Goal: Task Accomplishment & Management: Manage account settings

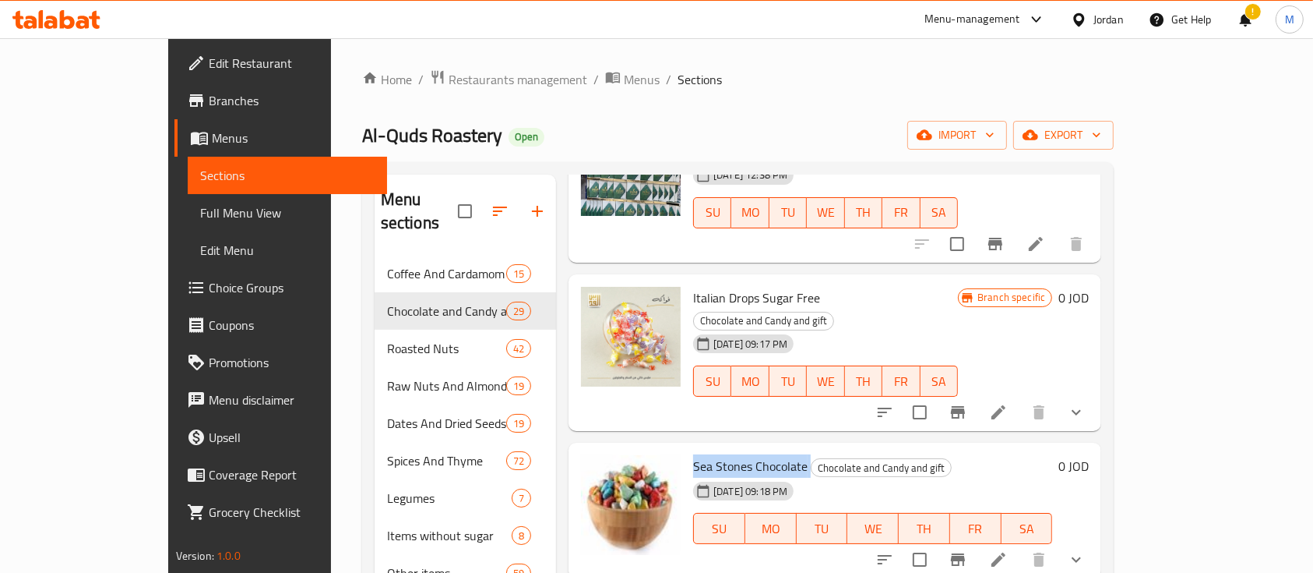
scroll to position [3531, 0]
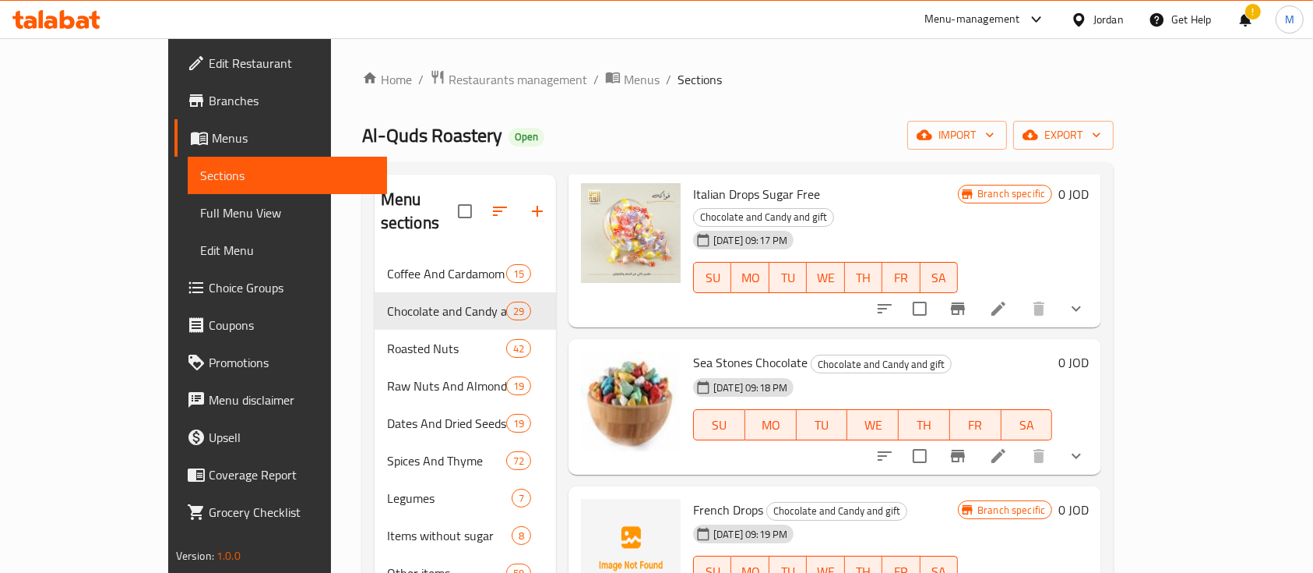
click at [693, 498] on span "French Drops" at bounding box center [728, 509] width 70 height 23
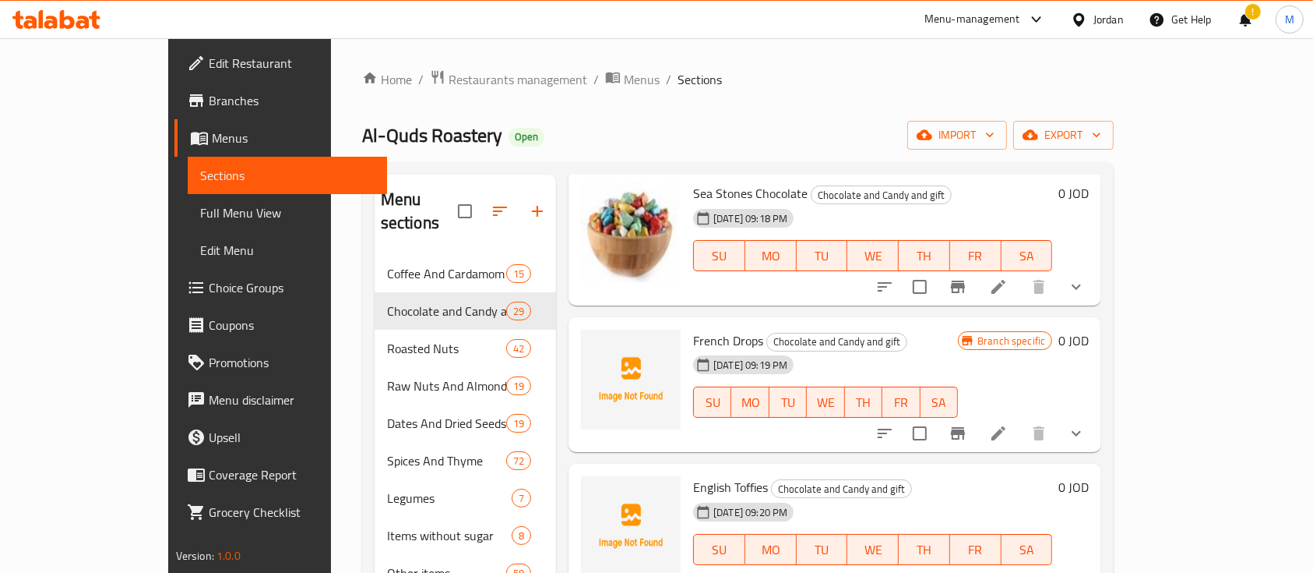
scroll to position [3739, 0]
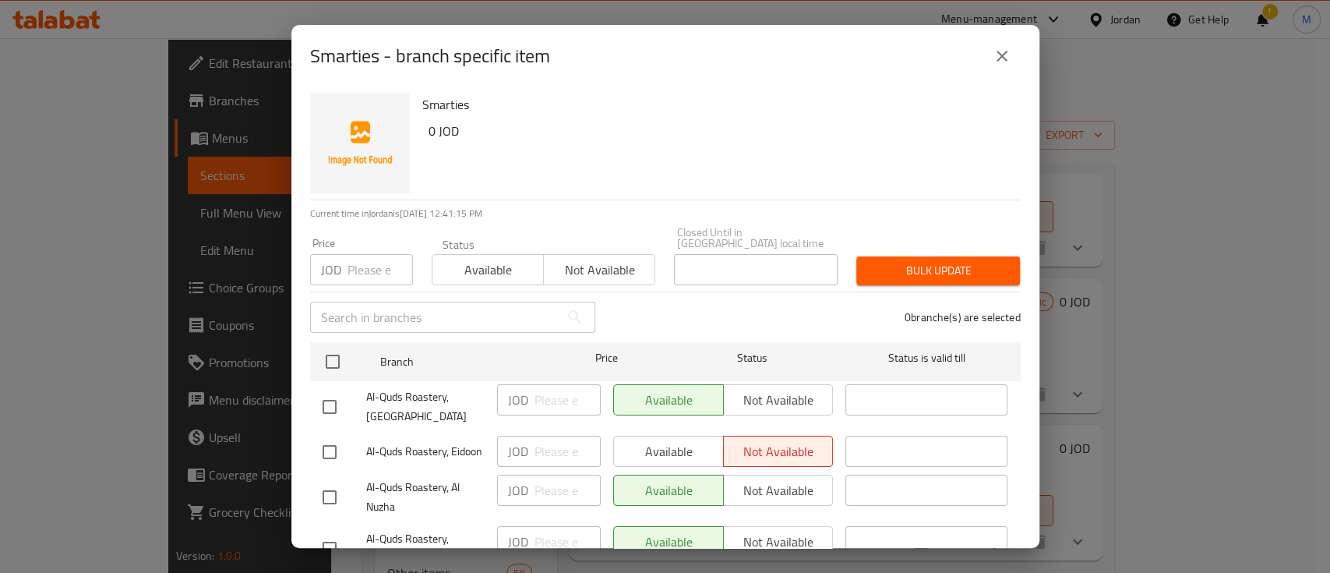
click at [1008, 47] on icon "close" at bounding box center [1001, 56] width 19 height 19
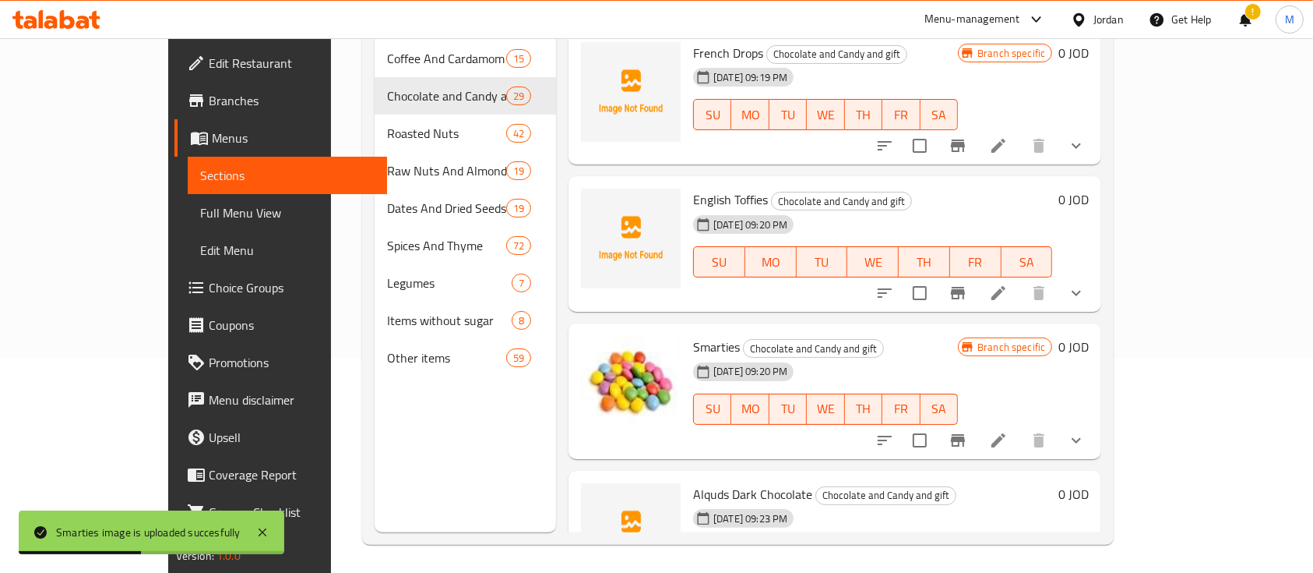
scroll to position [218, 0]
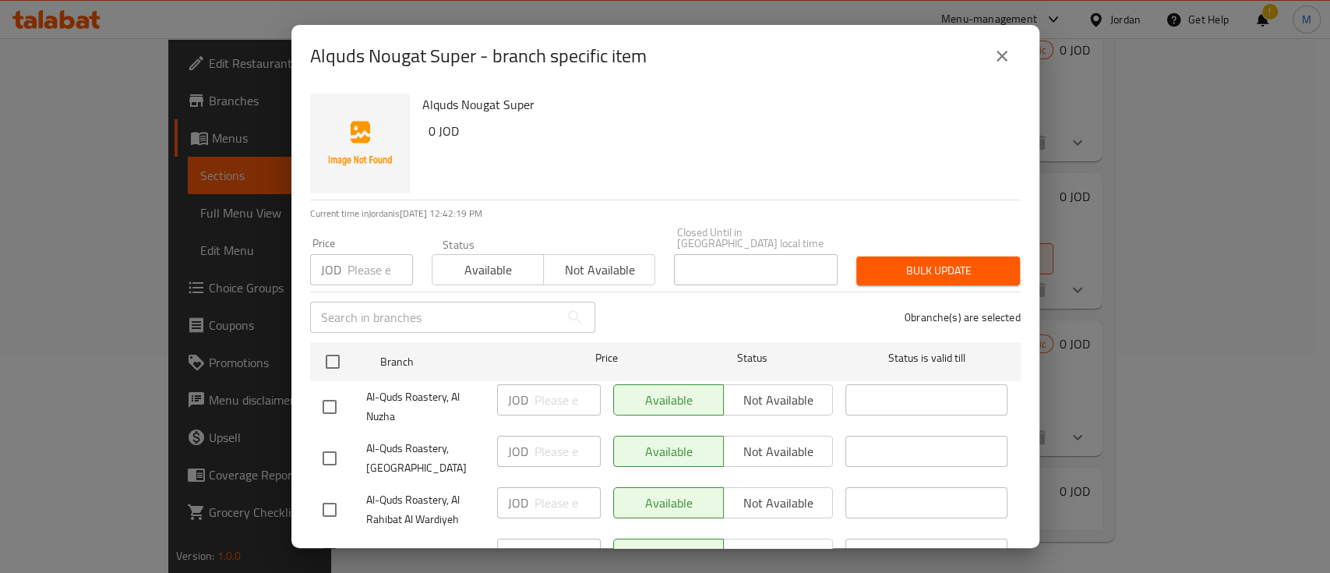
drag, startPoint x: 1010, startPoint y: 55, endPoint x: 1004, endPoint y: 64, distance: 10.8
click at [1010, 56] on icon "close" at bounding box center [1001, 56] width 19 height 19
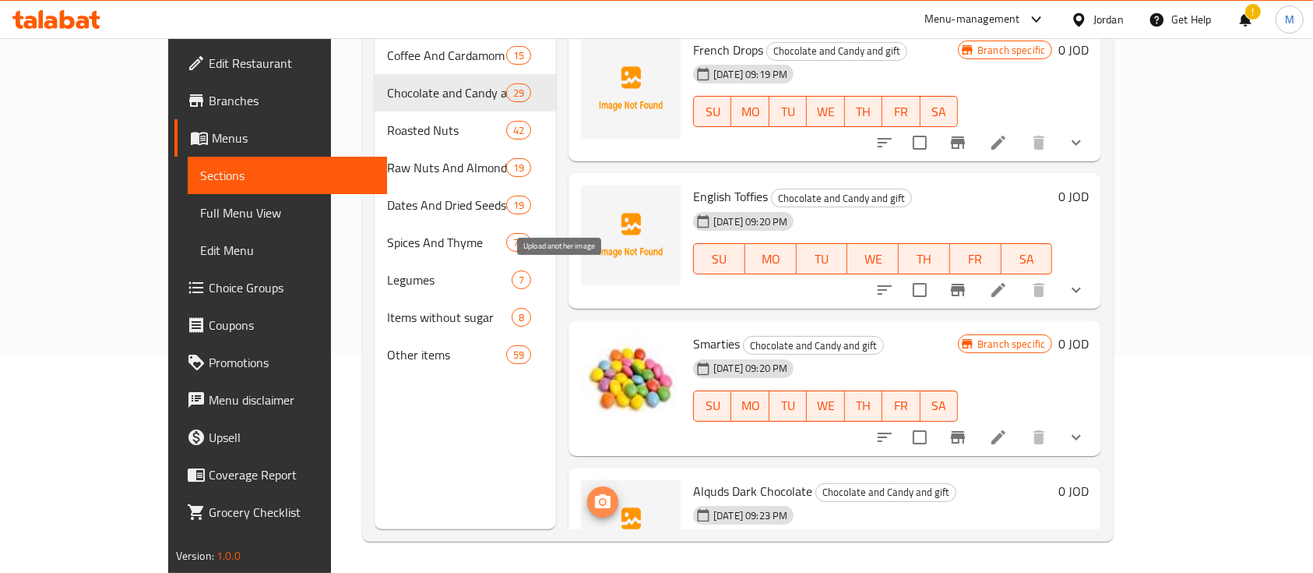
click at [595, 494] on icon "upload picture" at bounding box center [603, 501] width 16 height 14
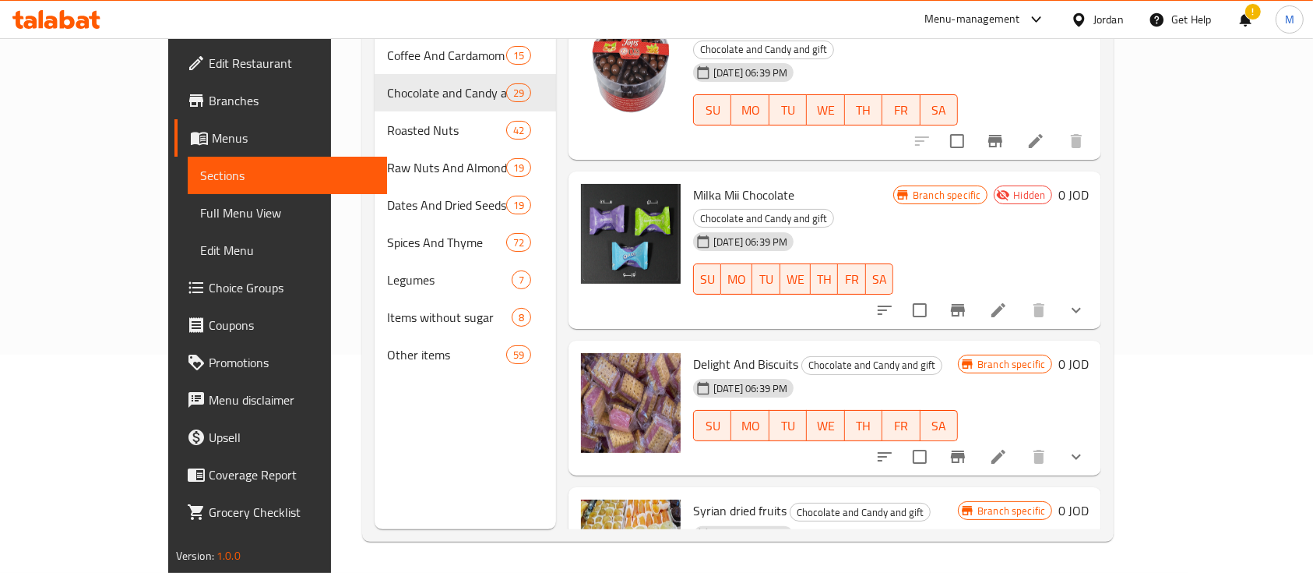
scroll to position [2526, 0]
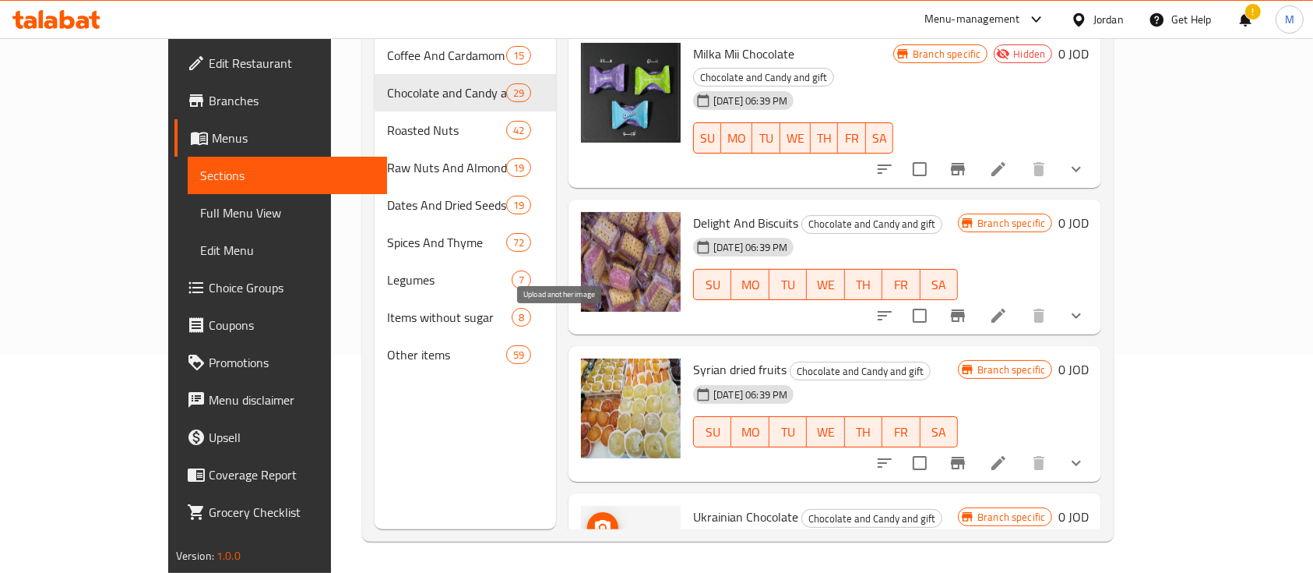
click at [601, 525] on circle "upload picture" at bounding box center [603, 527] width 5 height 5
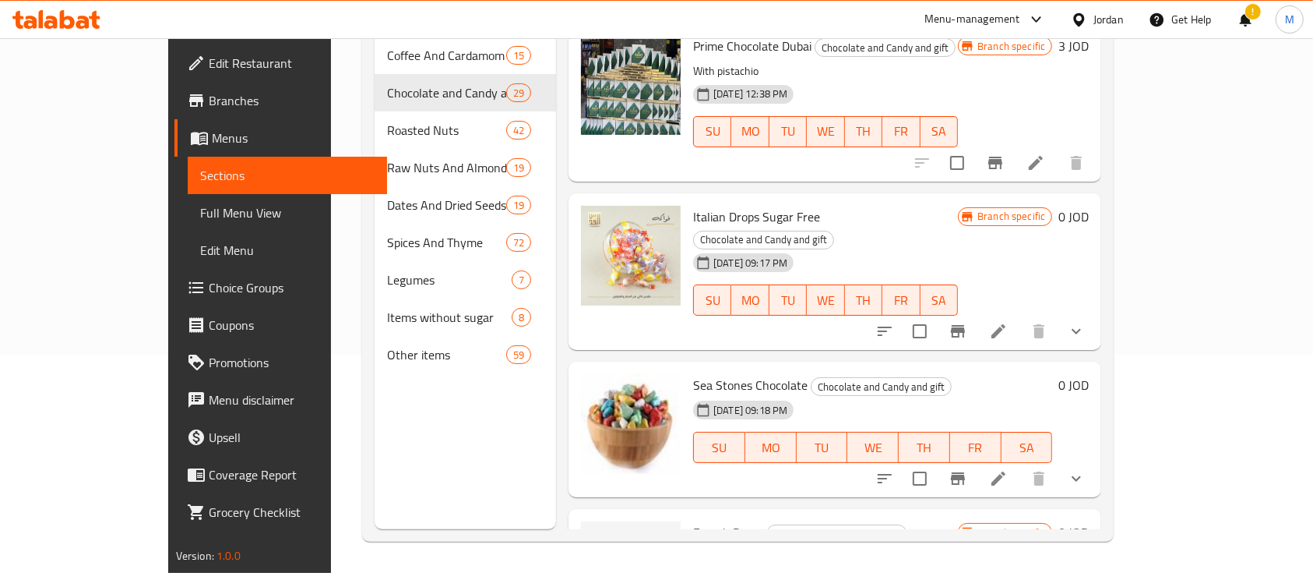
scroll to position [3357, 0]
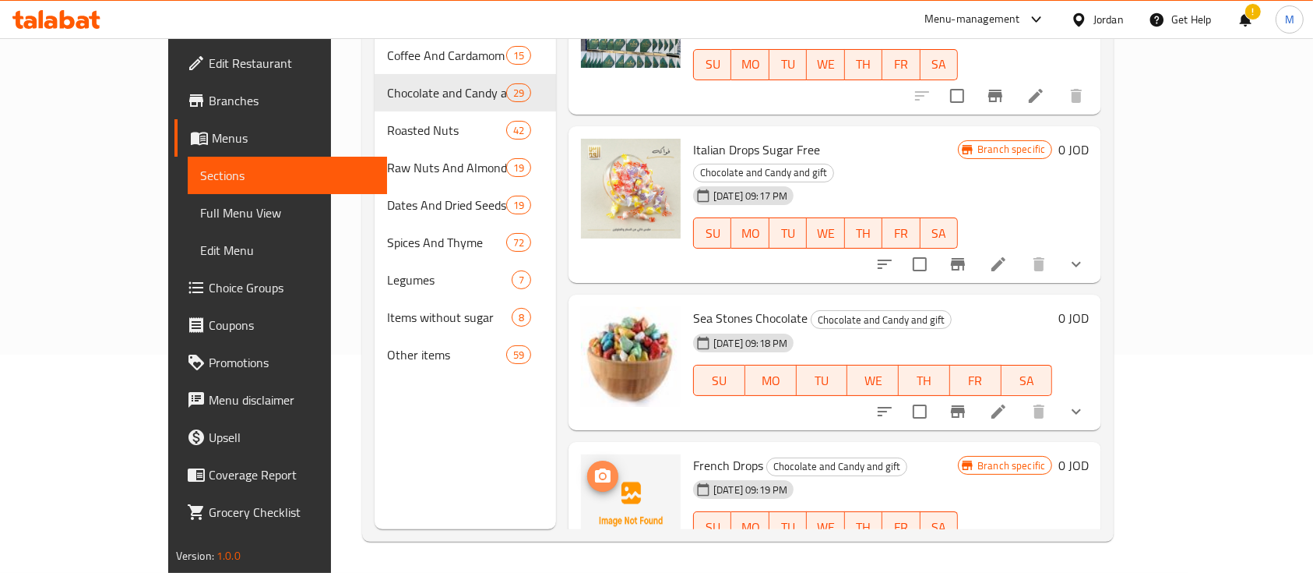
click at [601, 474] on circle "upload picture" at bounding box center [603, 476] width 5 height 5
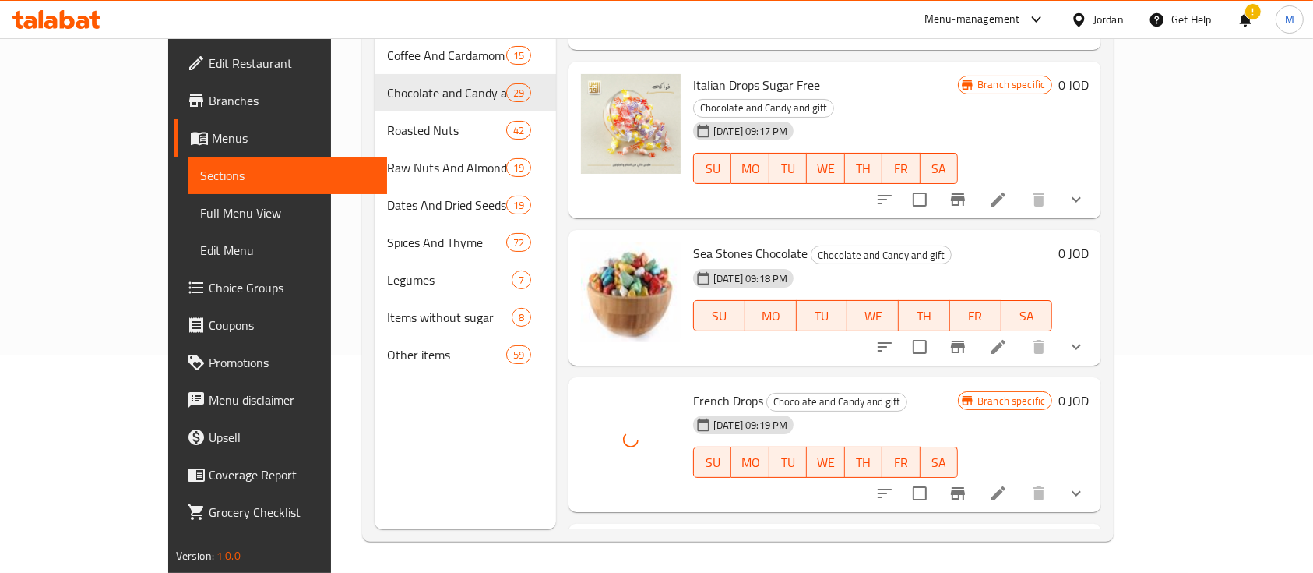
scroll to position [3461, 0]
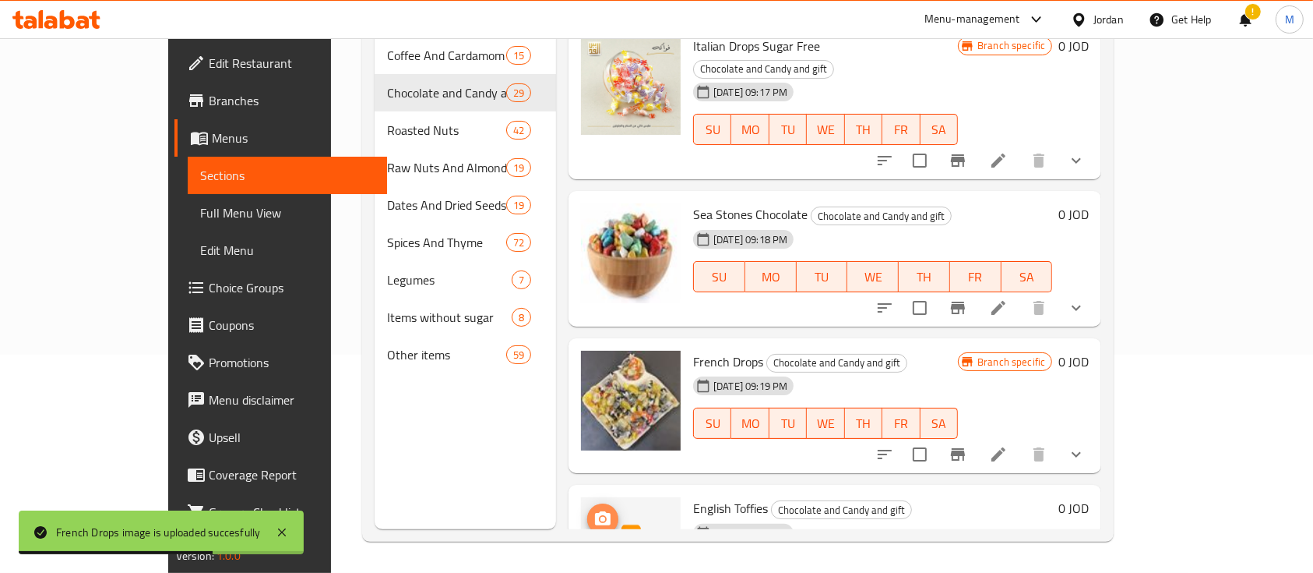
click at [595, 511] on icon "upload picture" at bounding box center [603, 518] width 16 height 14
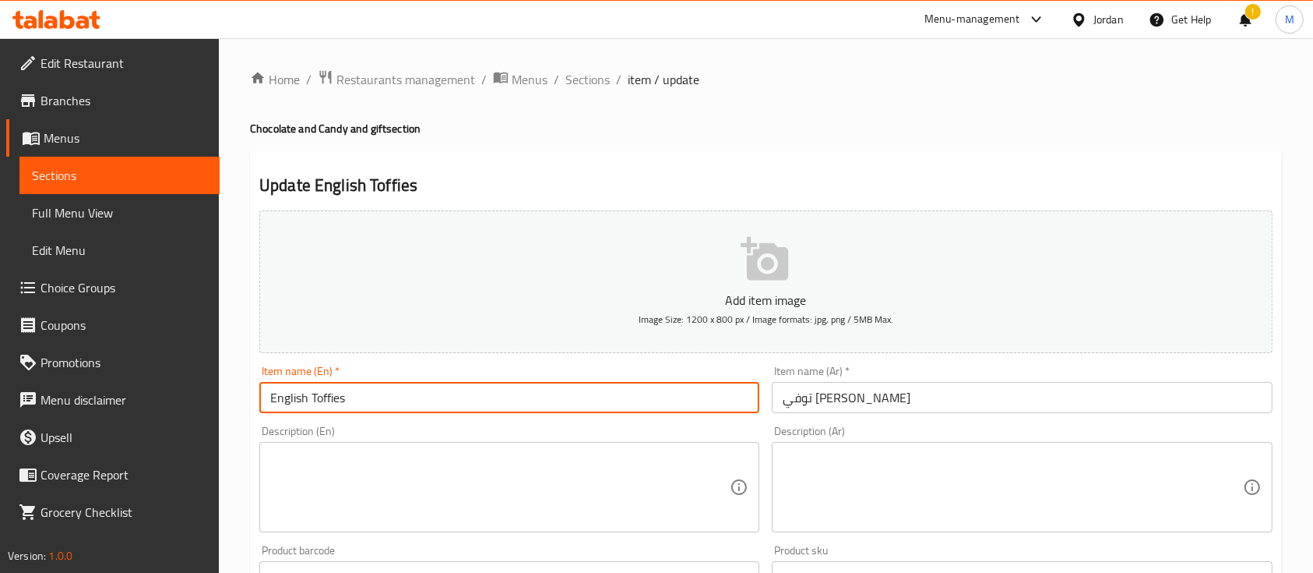
drag, startPoint x: 382, startPoint y: 397, endPoint x: 234, endPoint y: 407, distance: 148.3
click at [604, 77] on span "Sections" at bounding box center [588, 79] width 44 height 19
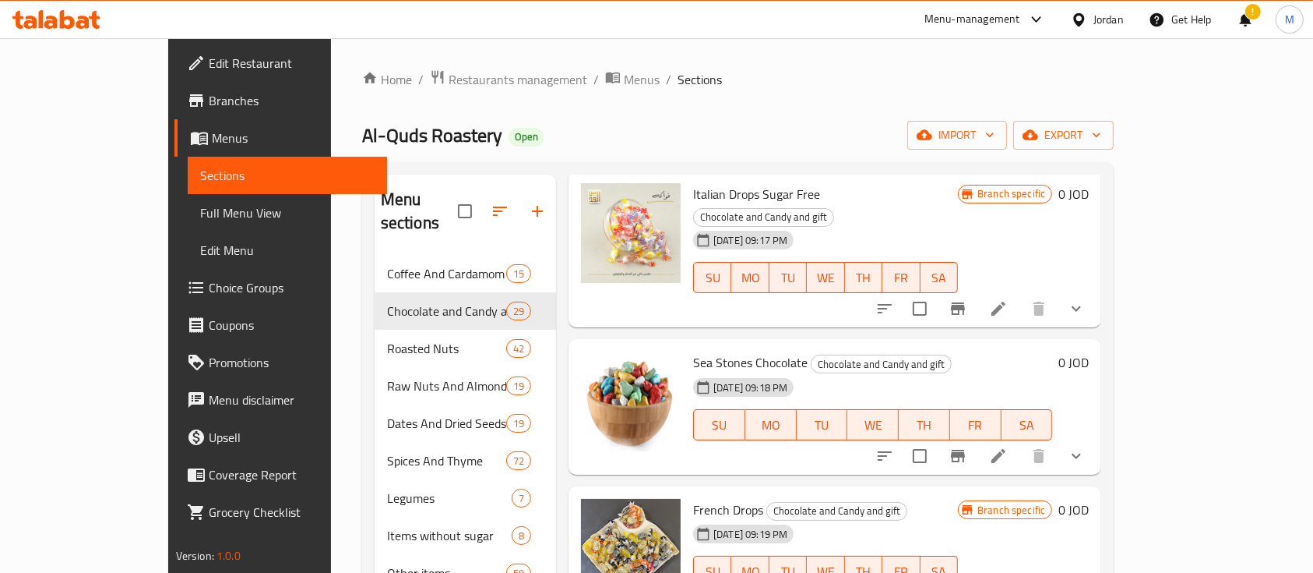
scroll to position [3739, 0]
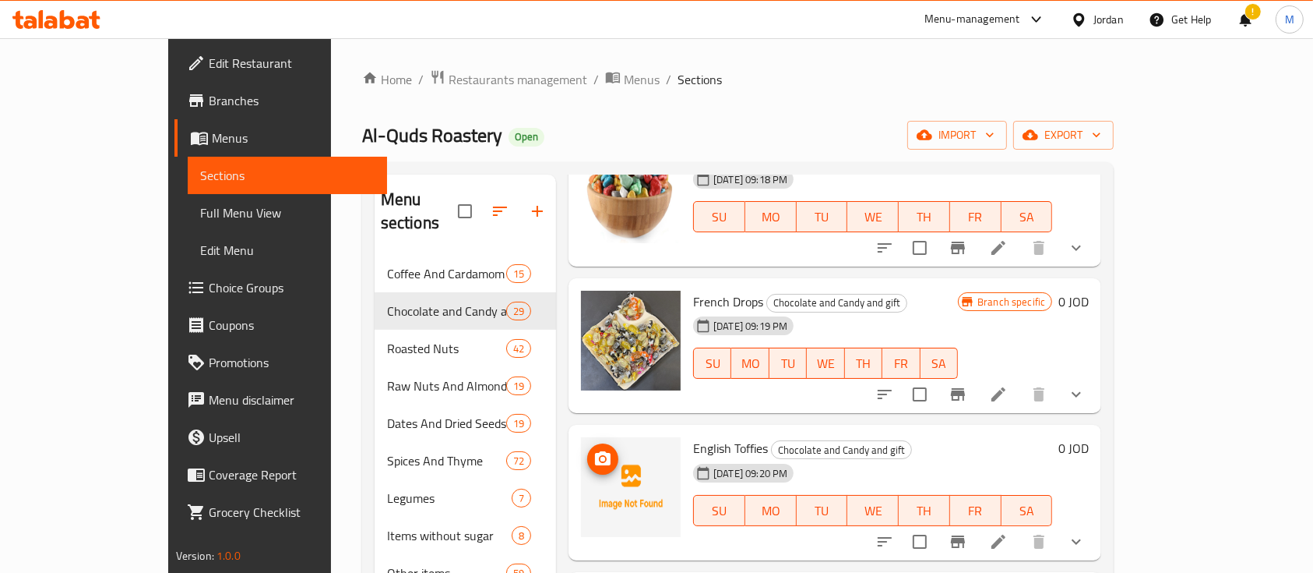
click at [595, 451] on icon "upload picture" at bounding box center [603, 458] width 16 height 14
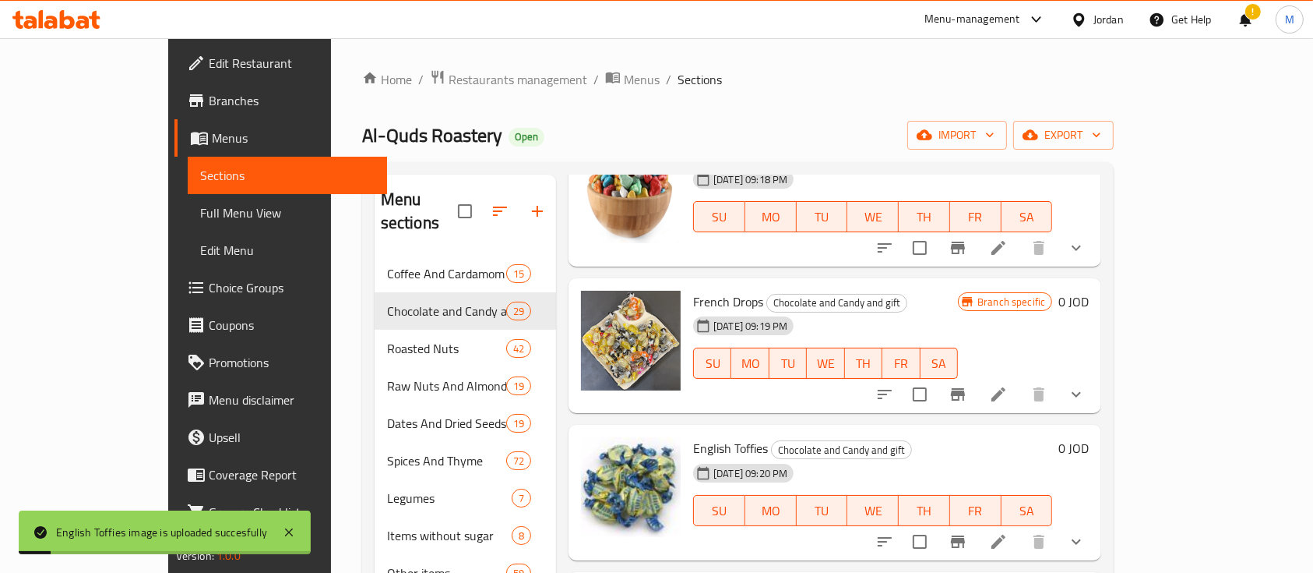
scroll to position [3772, 0]
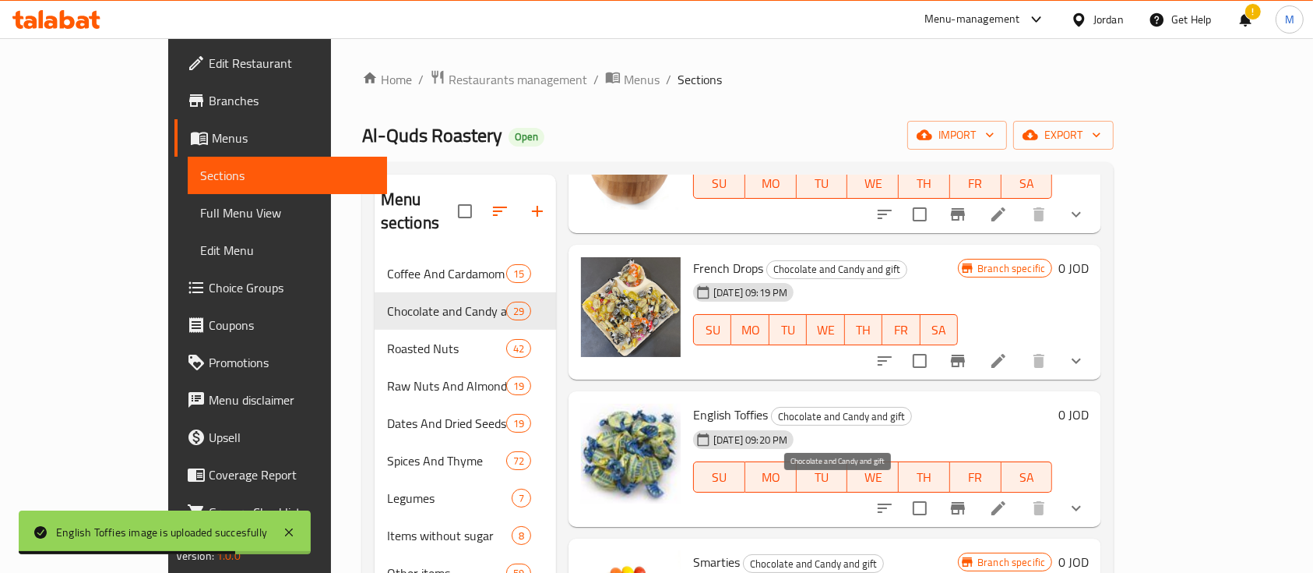
drag, startPoint x: 692, startPoint y: 489, endPoint x: 772, endPoint y: 491, distance: 80.2
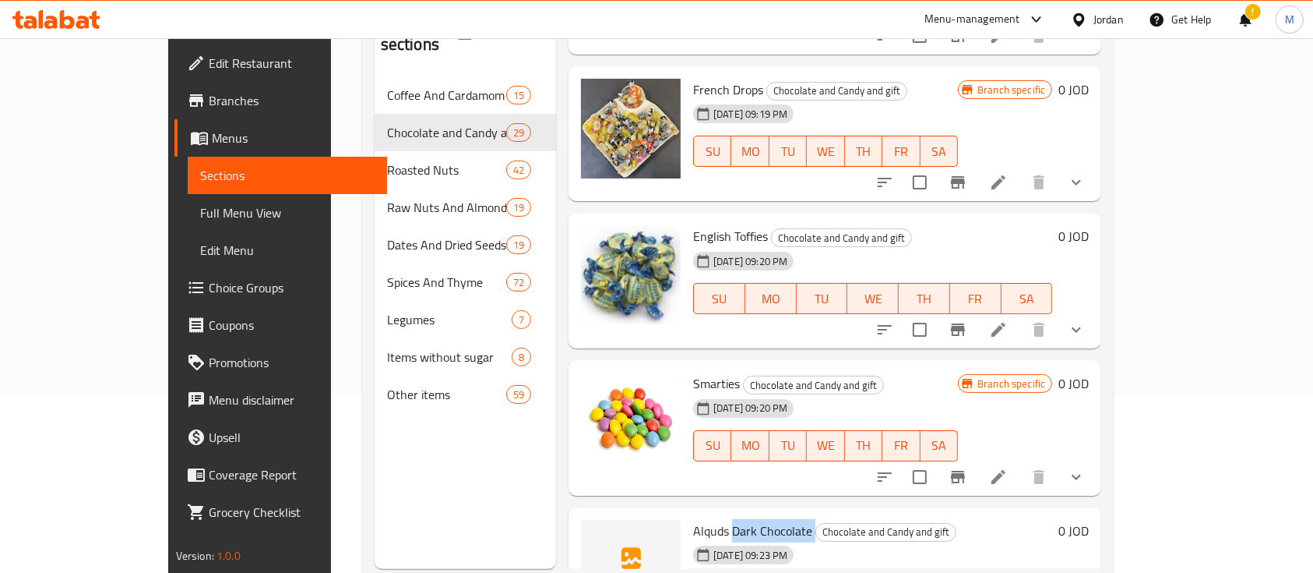
scroll to position [218, 0]
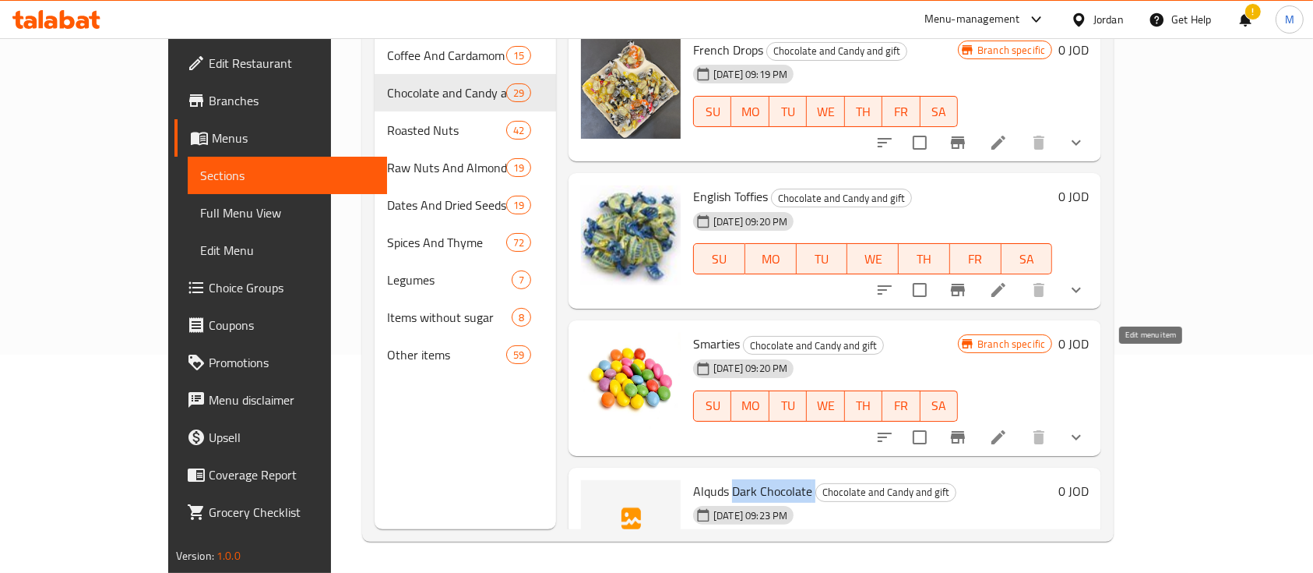
click at [1008, 572] on icon at bounding box center [998, 583] width 19 height 19
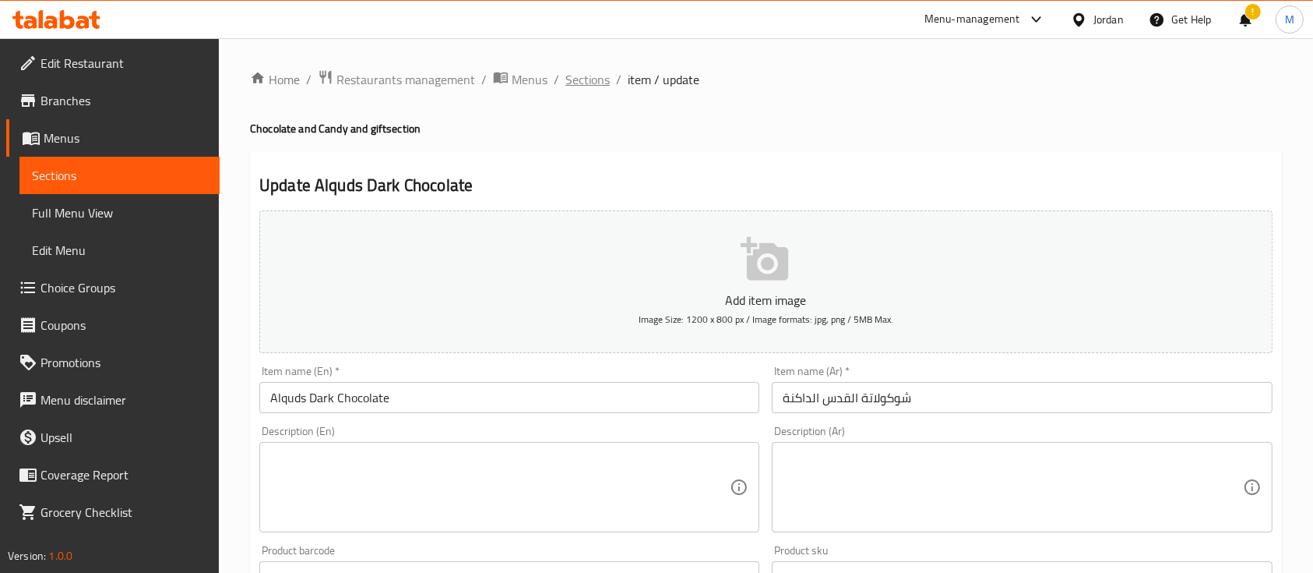
click at [598, 80] on span "Sections" at bounding box center [588, 79] width 44 height 19
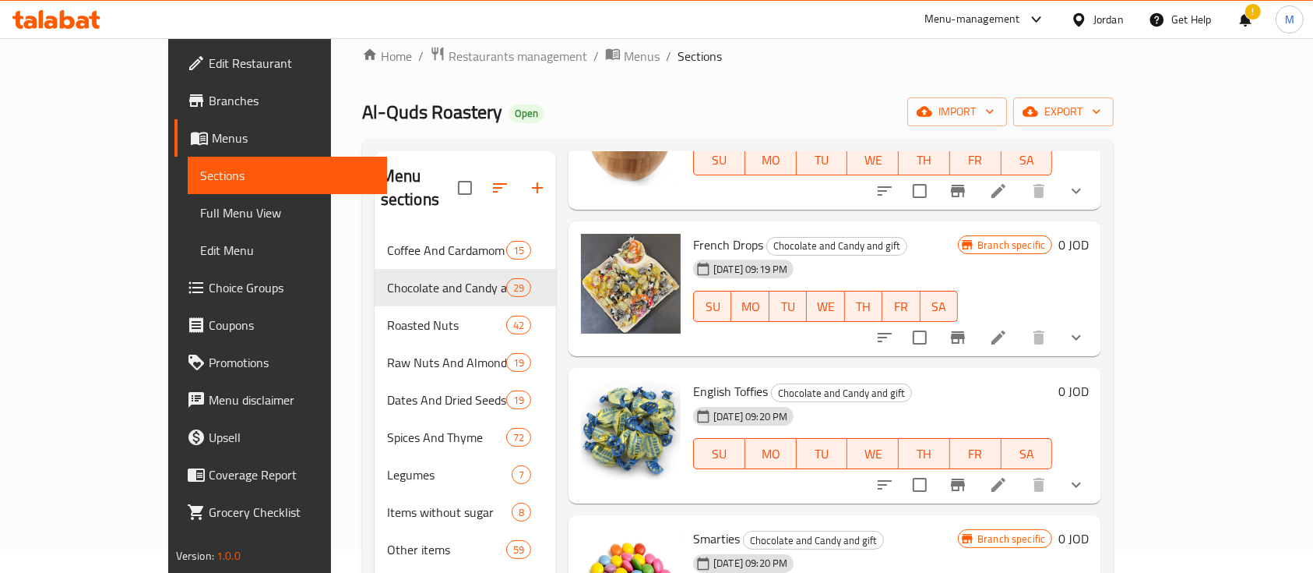
scroll to position [104, 0]
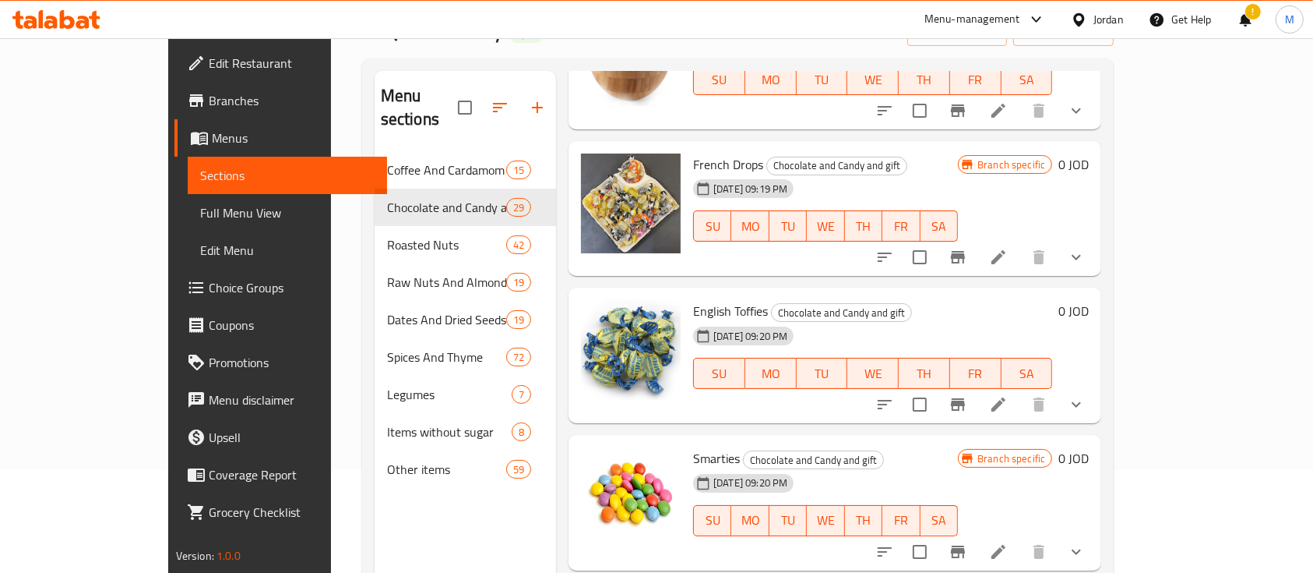
drag, startPoint x: 691, startPoint y: 380, endPoint x: 769, endPoint y: 380, distance: 77.9
copy span "Dark Chocolate"
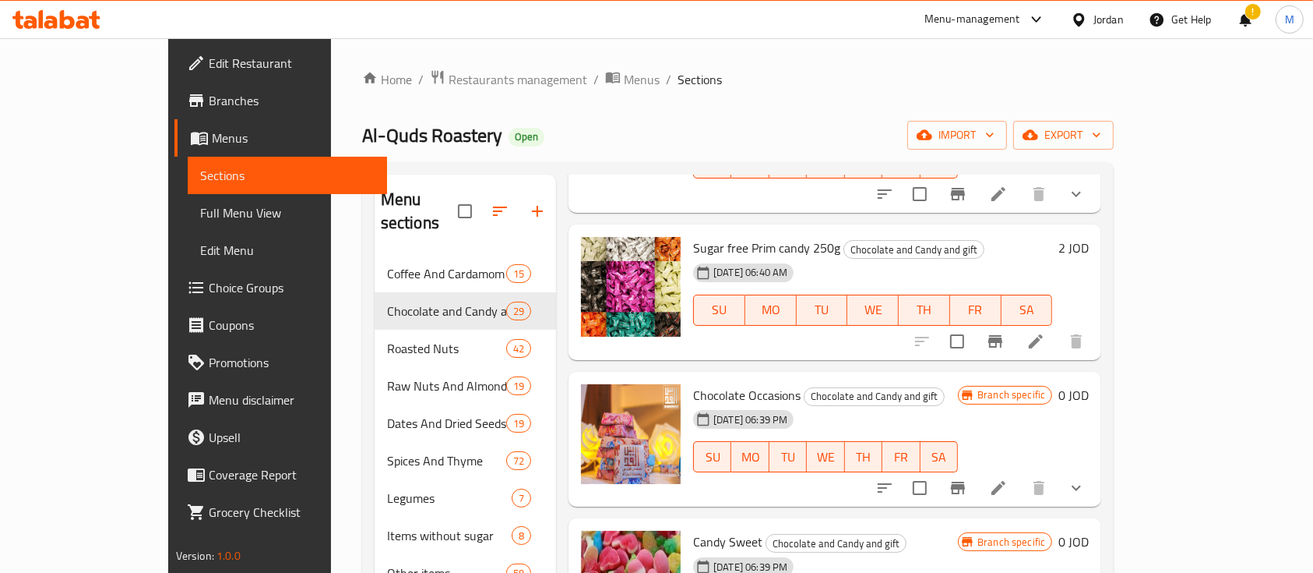
scroll to position [0, 0]
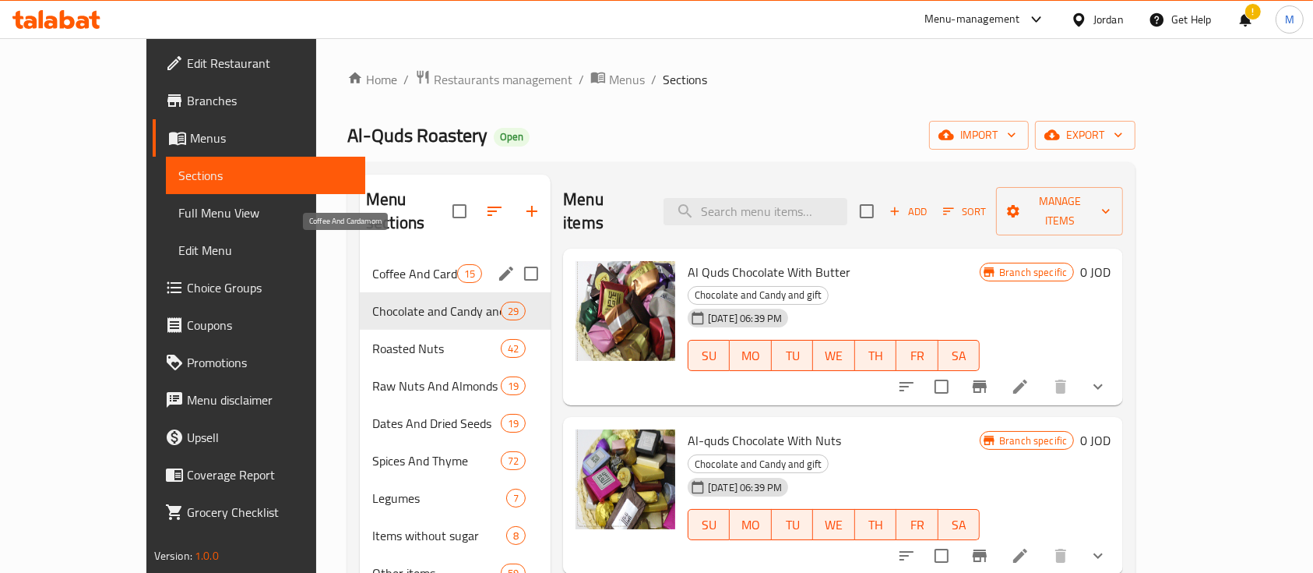
click at [386, 264] on span "Coffee And Cardamom" at bounding box center [414, 273] width 85 height 19
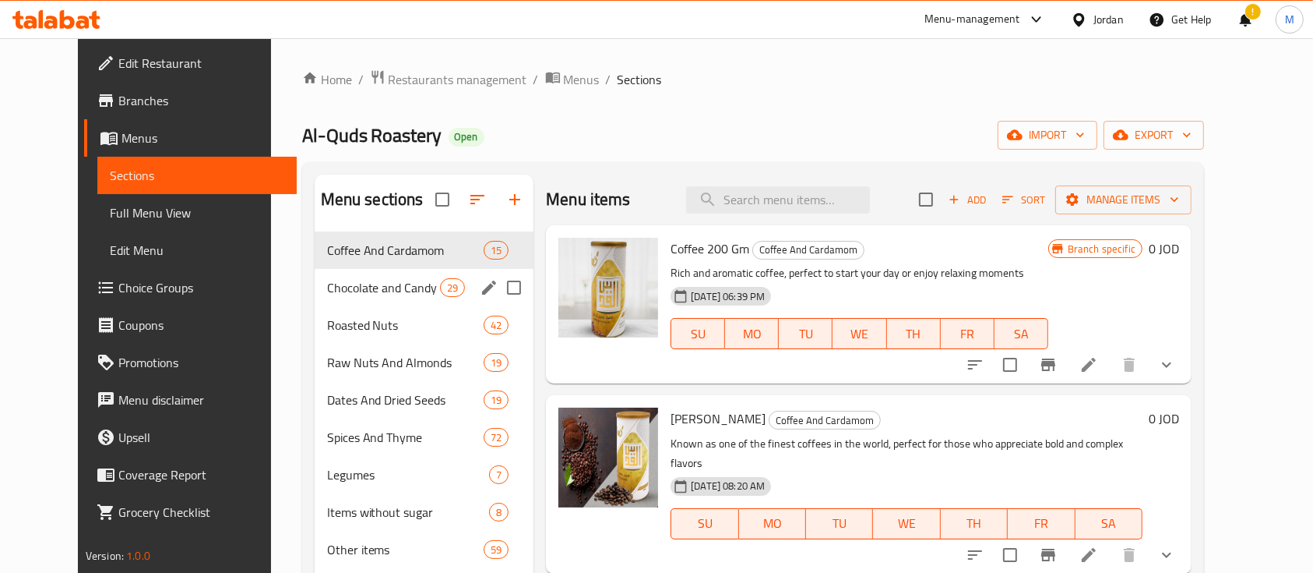
click at [373, 292] on span "Chocolate and Candy and gift" at bounding box center [383, 287] width 113 height 19
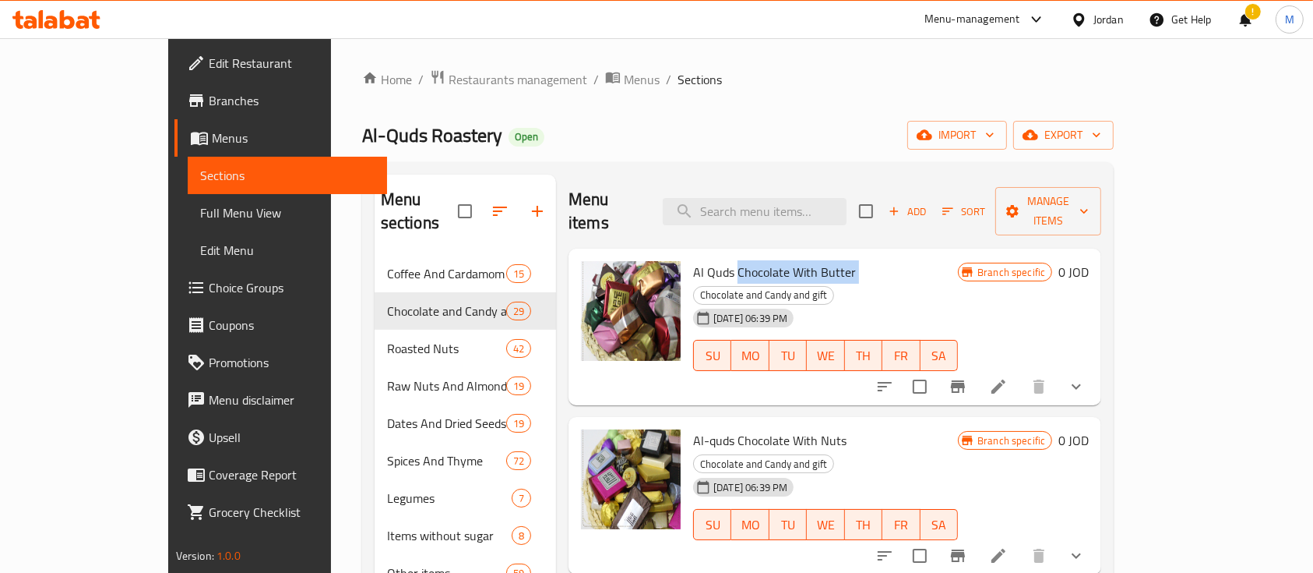
drag, startPoint x: 696, startPoint y: 250, endPoint x: 811, endPoint y: 253, distance: 114.5
click at [811, 261] on h6 "Al Quds Chocolate With Butter Chocolate and Candy and gift" at bounding box center [825, 283] width 265 height 44
copy h6 "Chocolate With Butter"
click at [1008, 377] on icon at bounding box center [998, 386] width 19 height 19
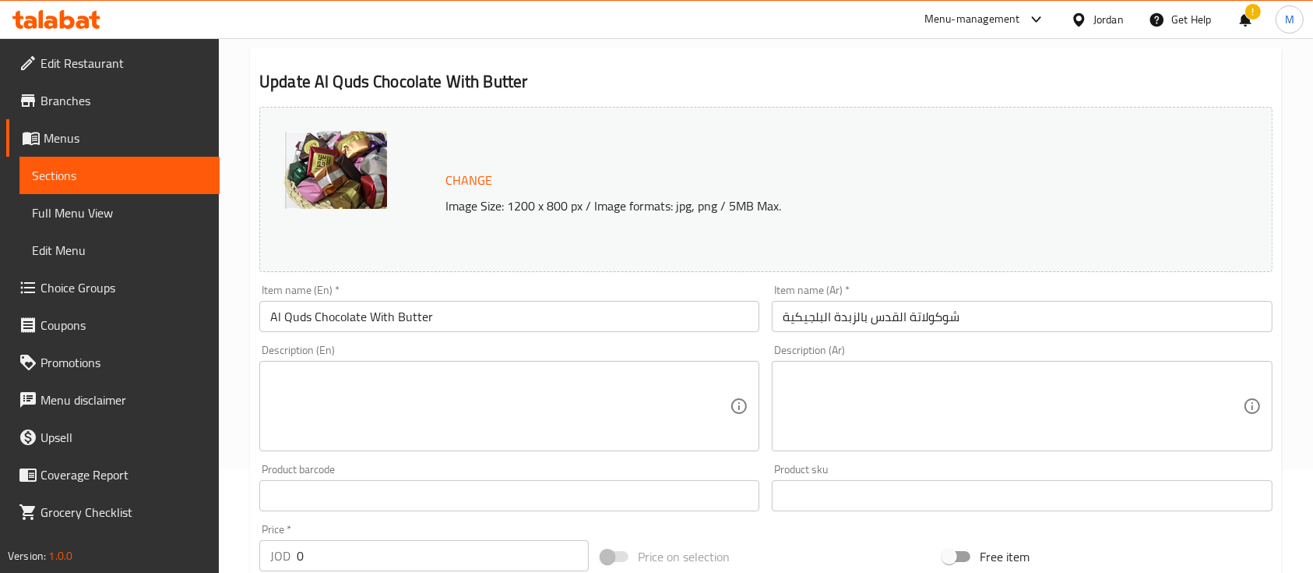
scroll to position [207, 0]
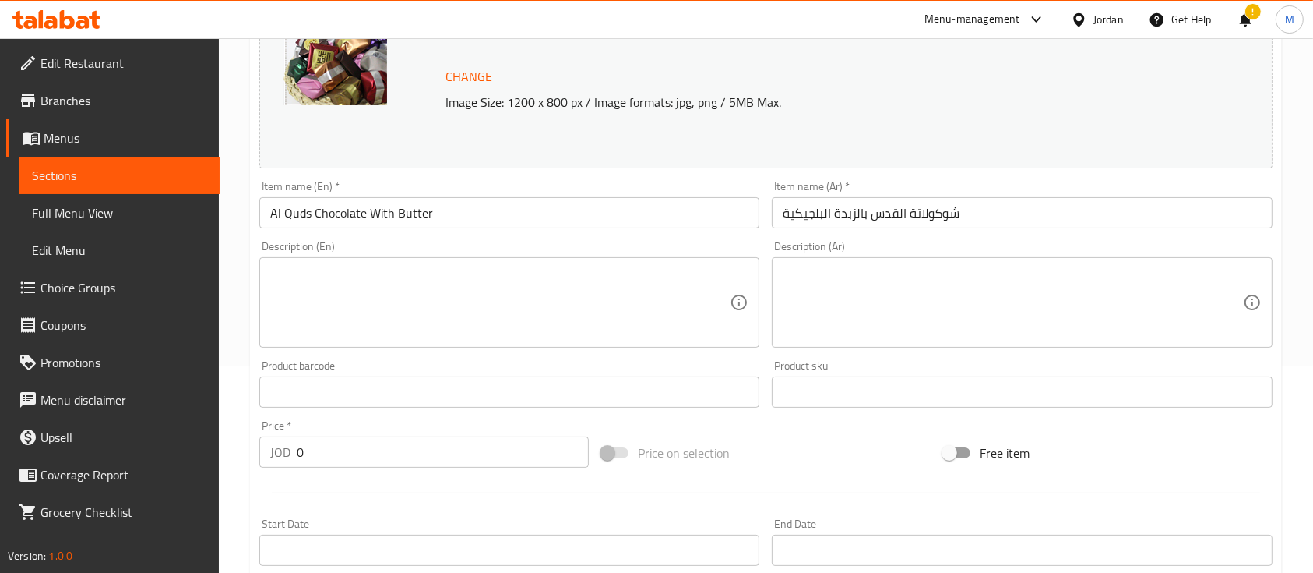
click at [840, 319] on textarea at bounding box center [1013, 303] width 460 height 74
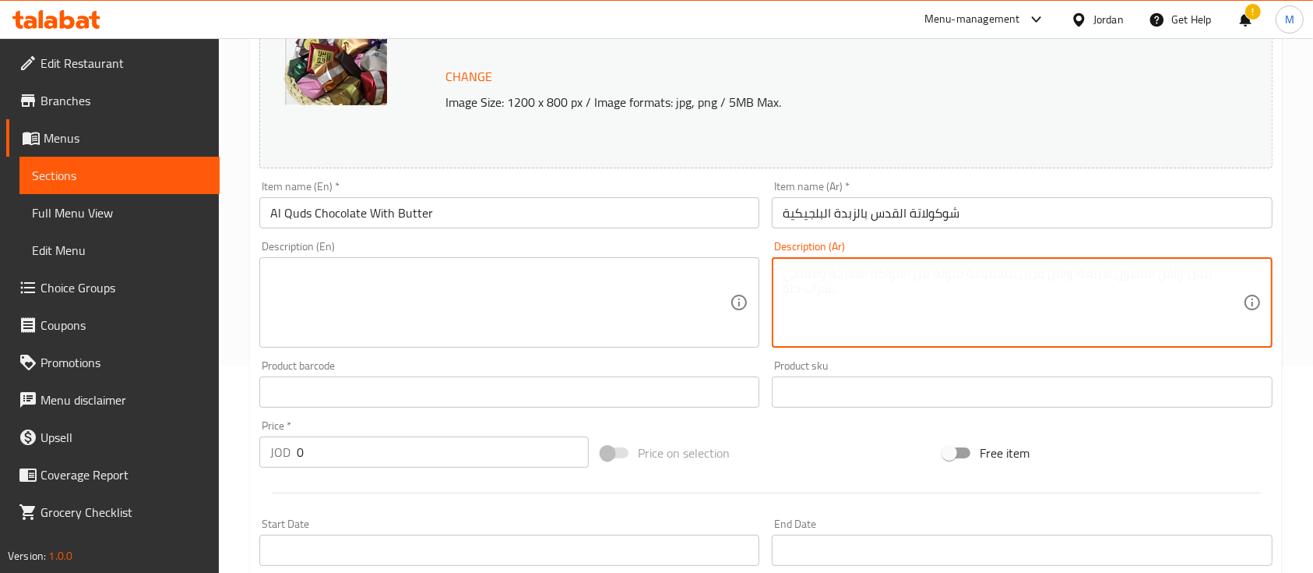
paste textarea "شوكولاتة غنية ممزوجة بالزبدة، تقدم طعماً كريميًا ناعمًا وفاخرًا. مثالية لمحبي ا…"
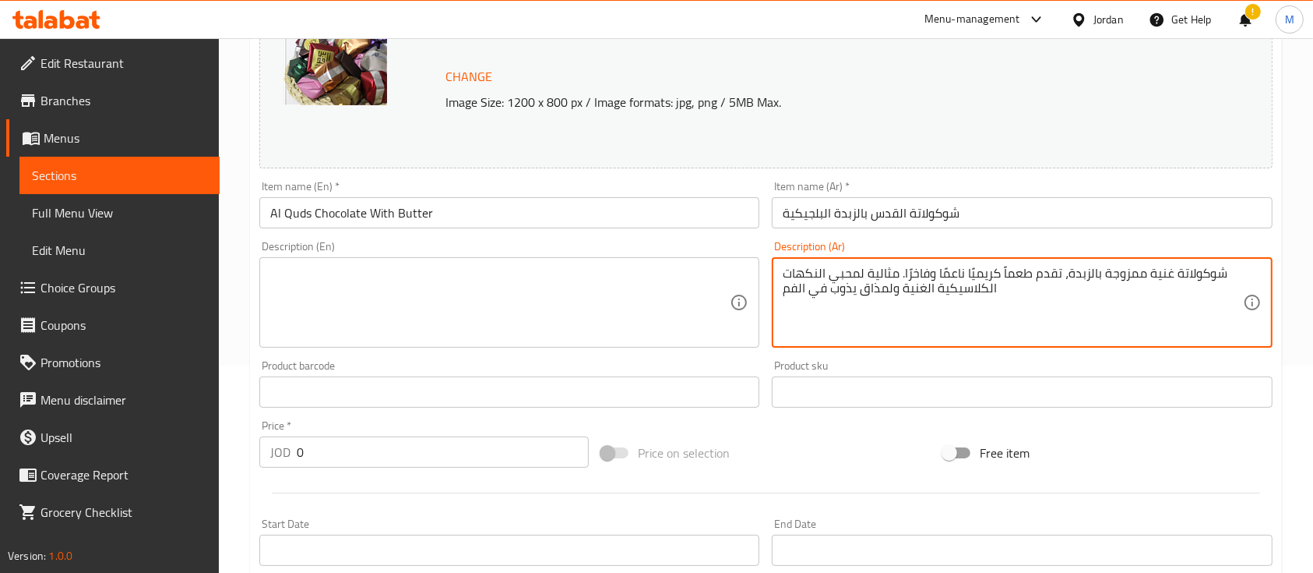
type textarea "شوكولاتة غنية ممزوجة بالزبدة، تقدم طعماً كريميًا ناعمًا وفاخرًا. مثالية لمحبي ا…"
click at [580, 301] on textarea at bounding box center [500, 303] width 460 height 74
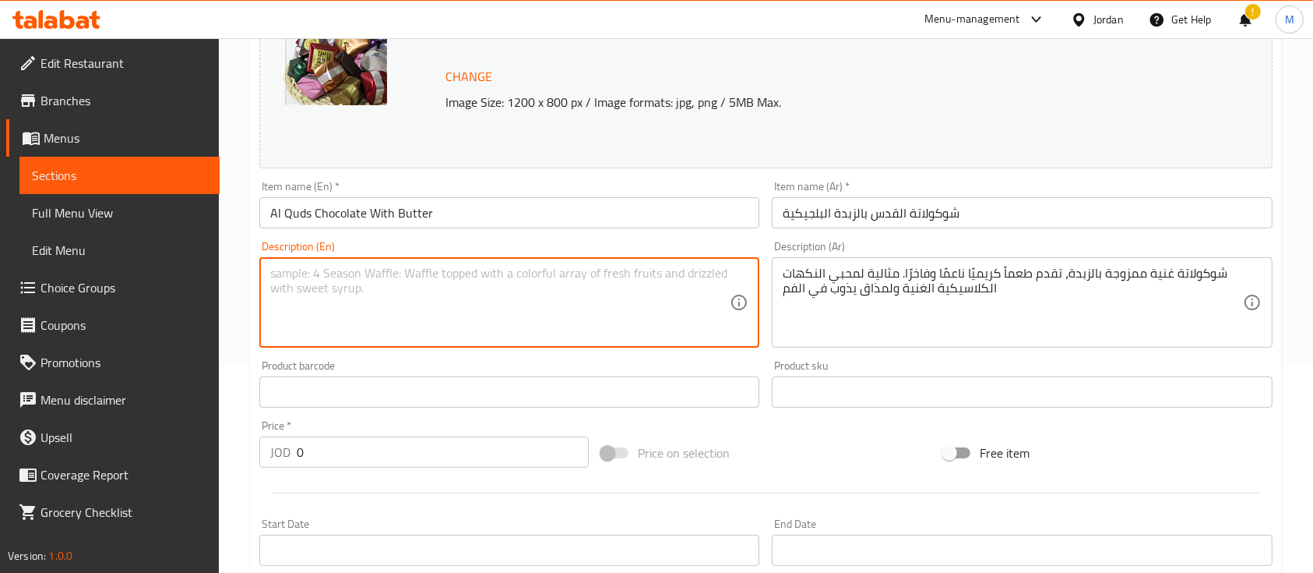
paste textarea "Rich chocolate blended with butter for a smooth, creamy, and indulgent taste. P…"
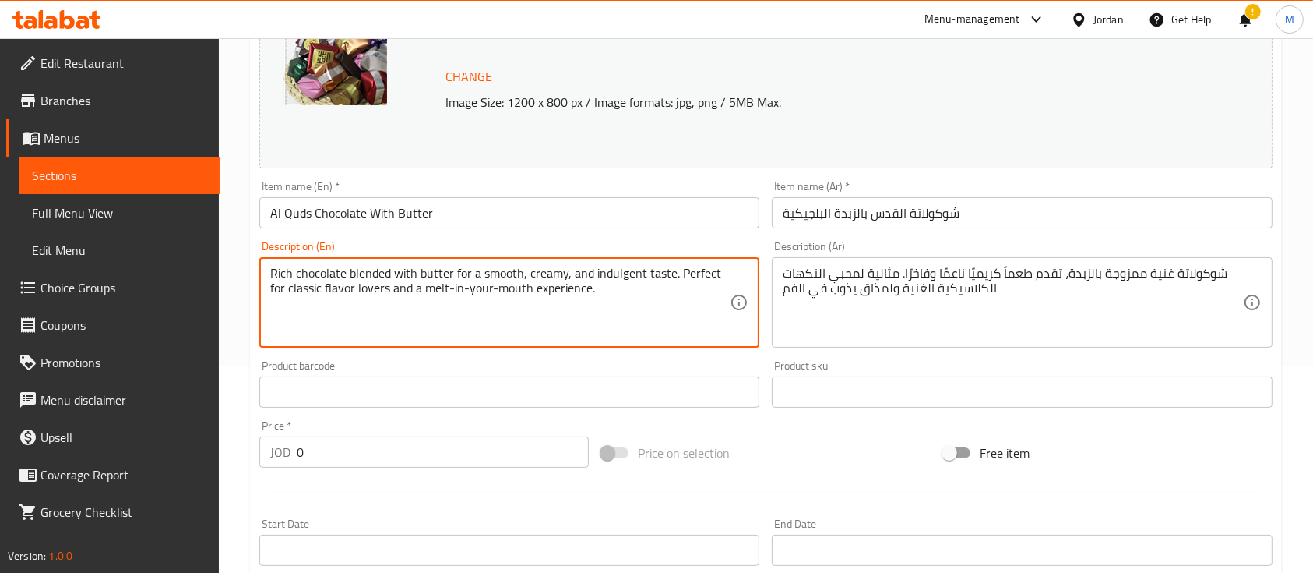
type textarea "Rich chocolate blended with butter for a smooth, creamy, and indulgent taste. P…"
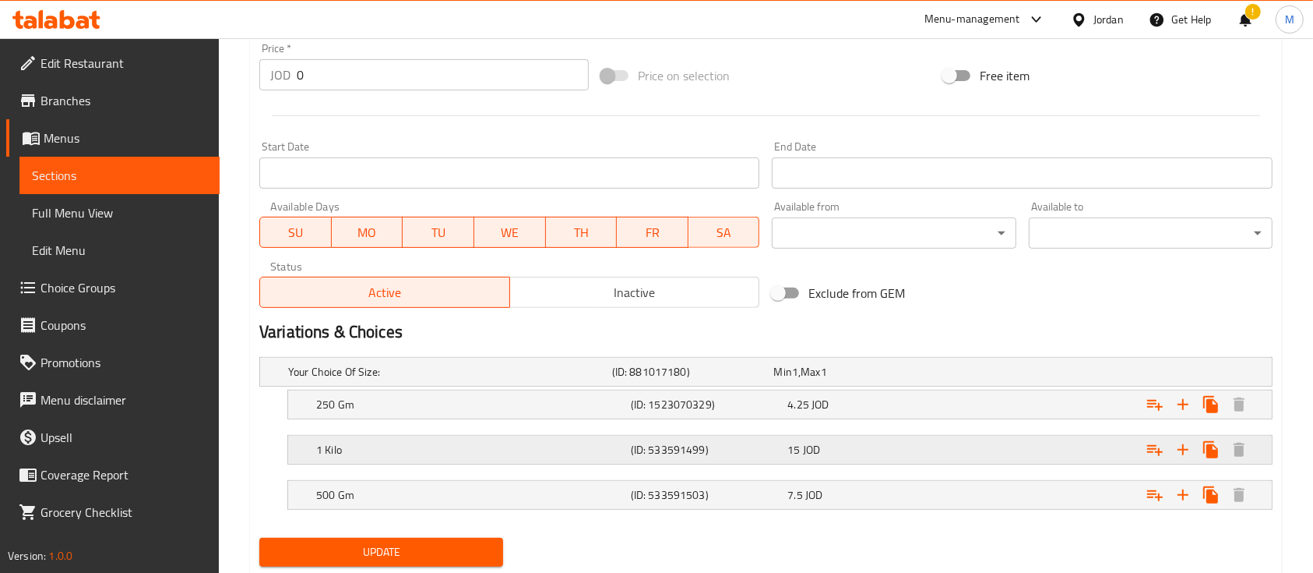
scroll to position [629, 0]
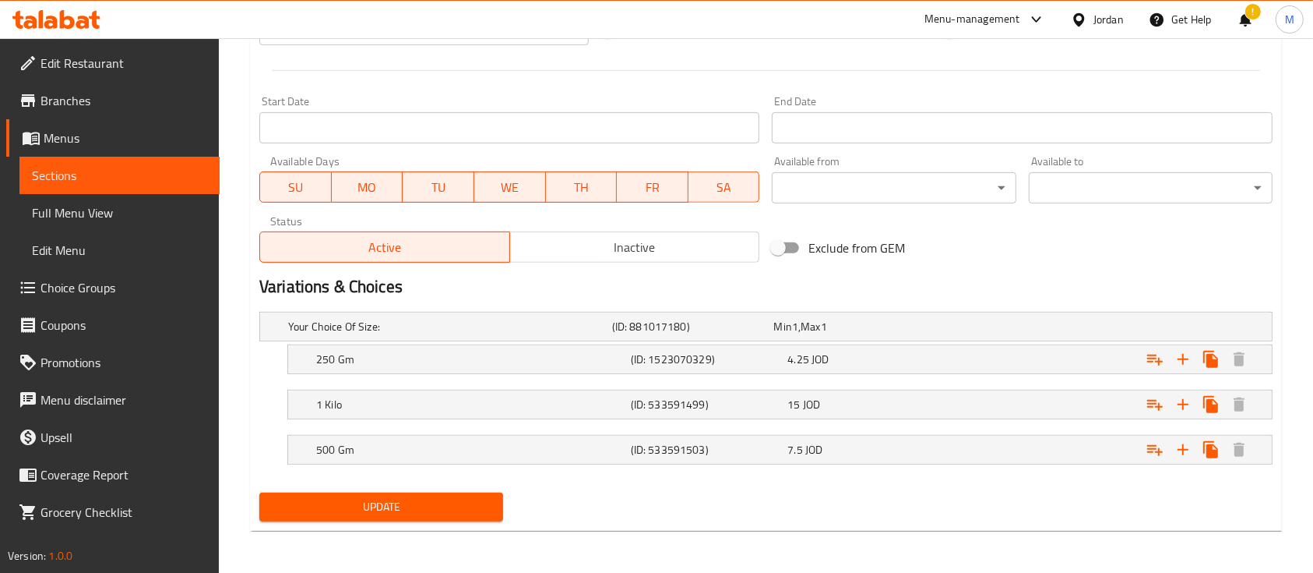
click at [470, 515] on button "Update" at bounding box center [381, 506] width 244 height 29
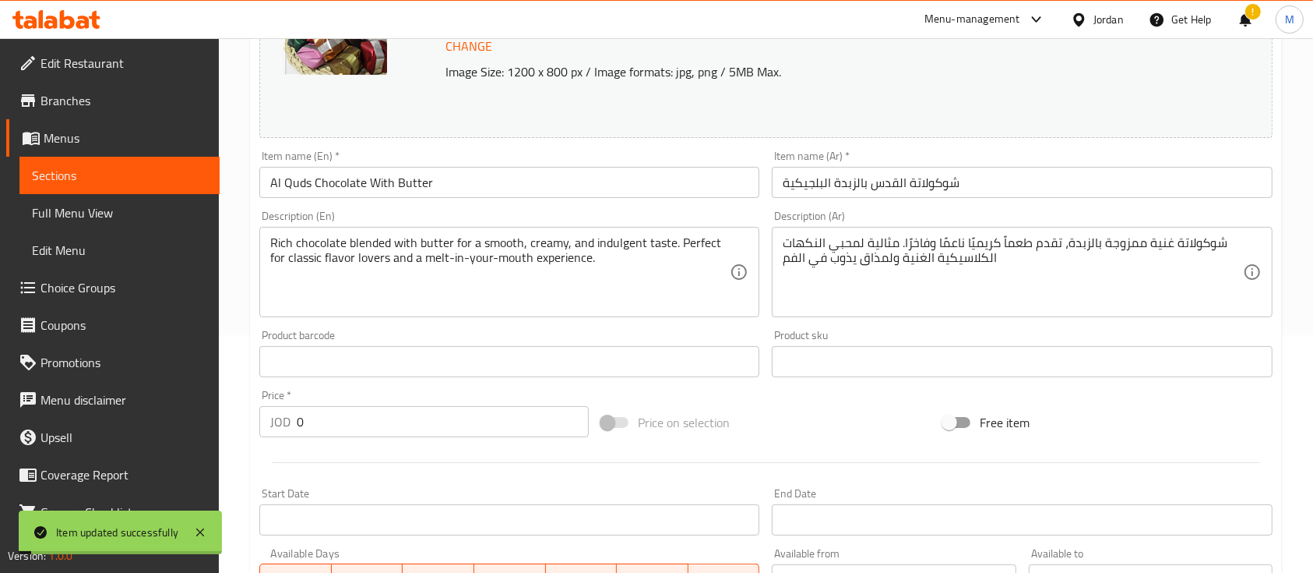
scroll to position [0, 0]
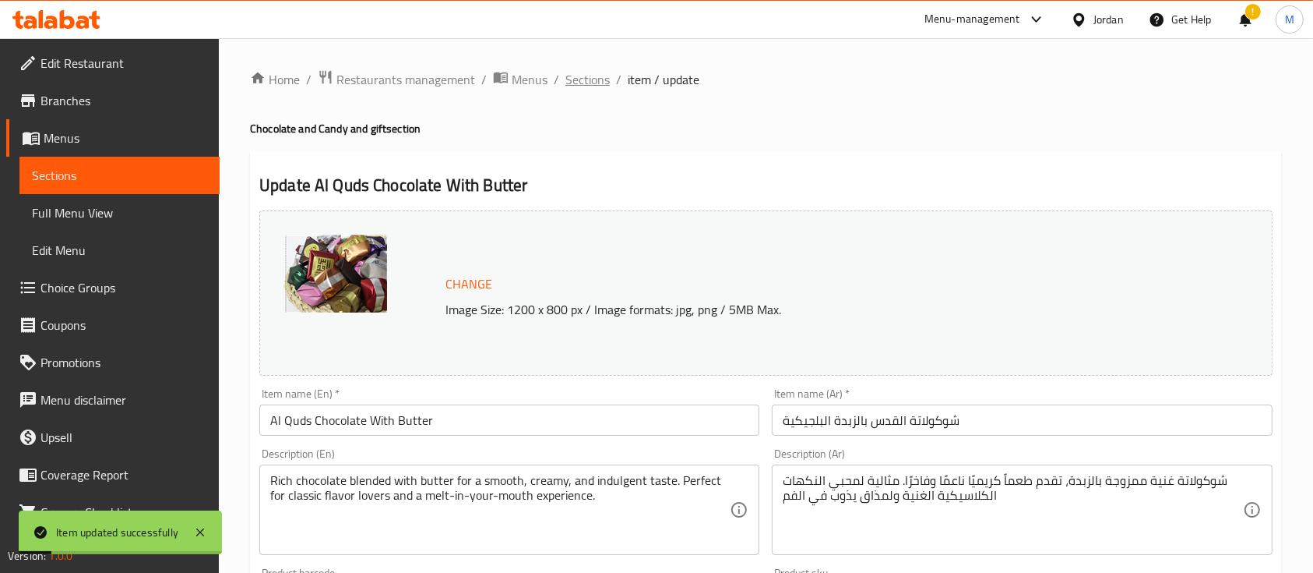
click at [601, 83] on span "Sections" at bounding box center [588, 79] width 44 height 19
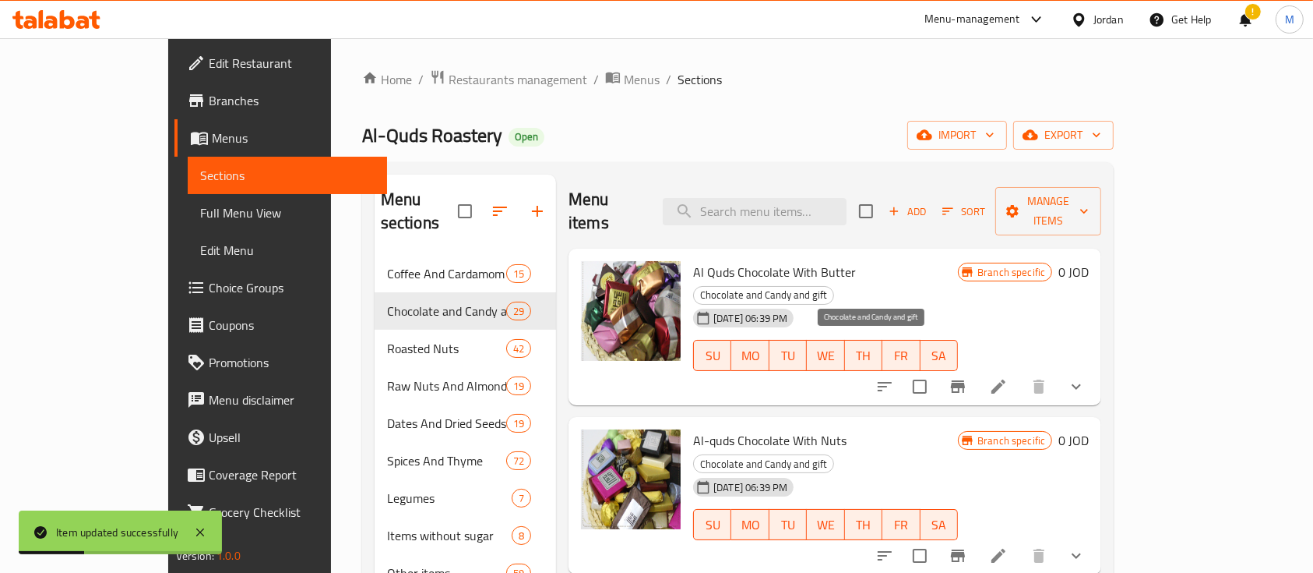
scroll to position [104, 0]
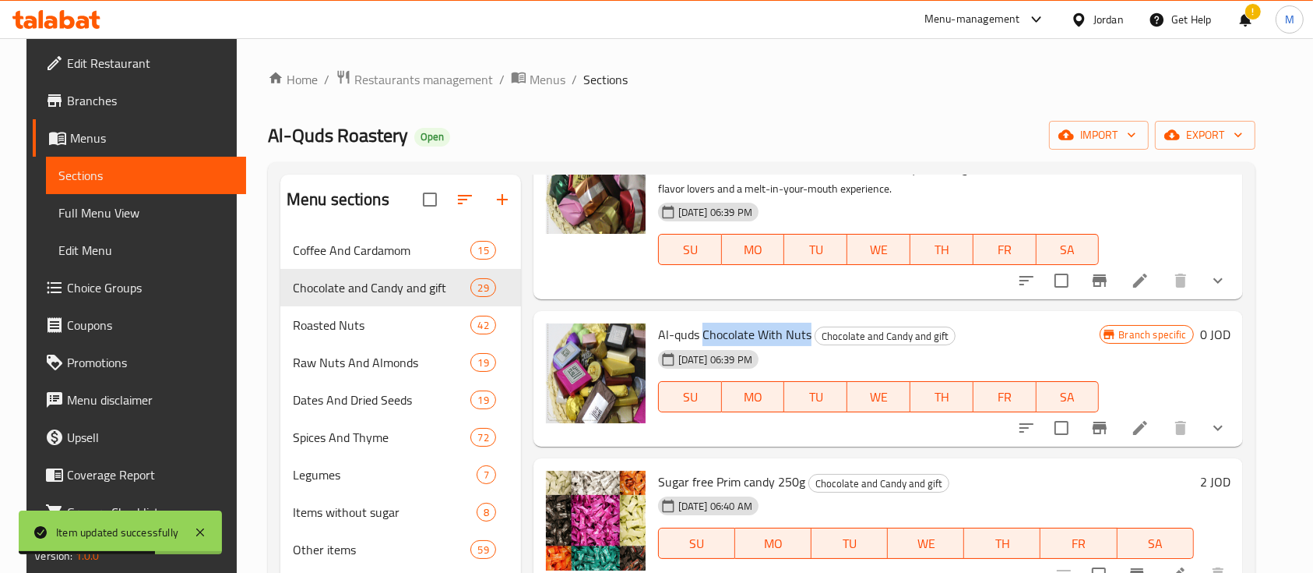
drag, startPoint x: 696, startPoint y: 327, endPoint x: 799, endPoint y: 333, distance: 103.0
click at [799, 333] on span "Al-quds Chocolate With Nuts" at bounding box center [734, 333] width 153 height 23
copy span "Chocolate With Nuts"
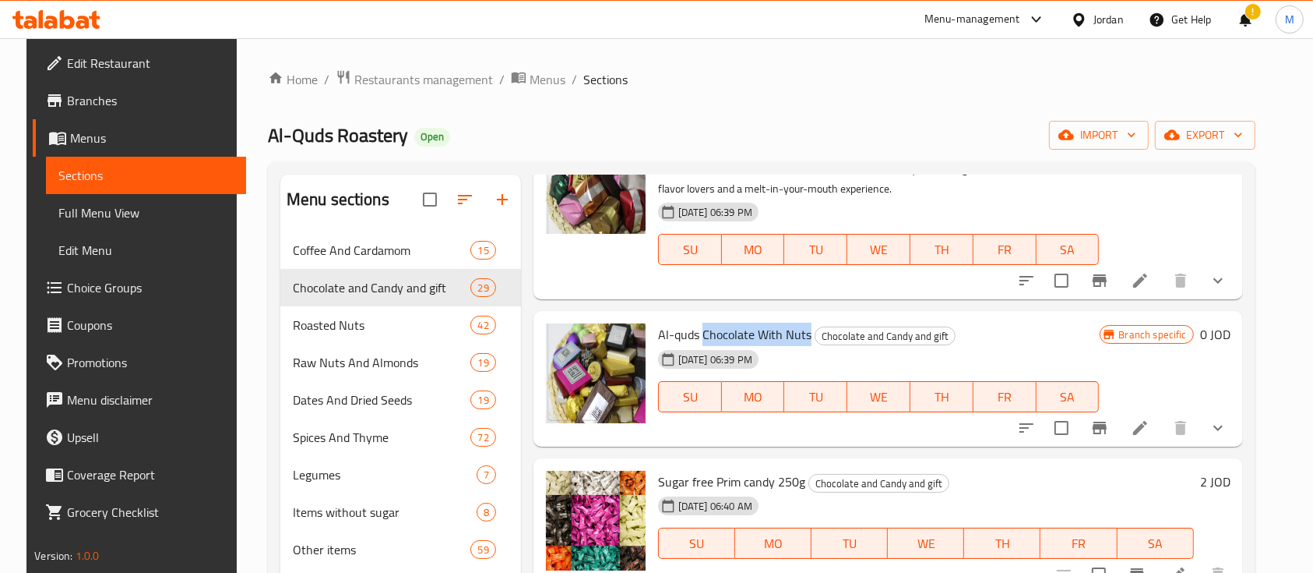
click at [1162, 419] on li at bounding box center [1141, 428] width 44 height 28
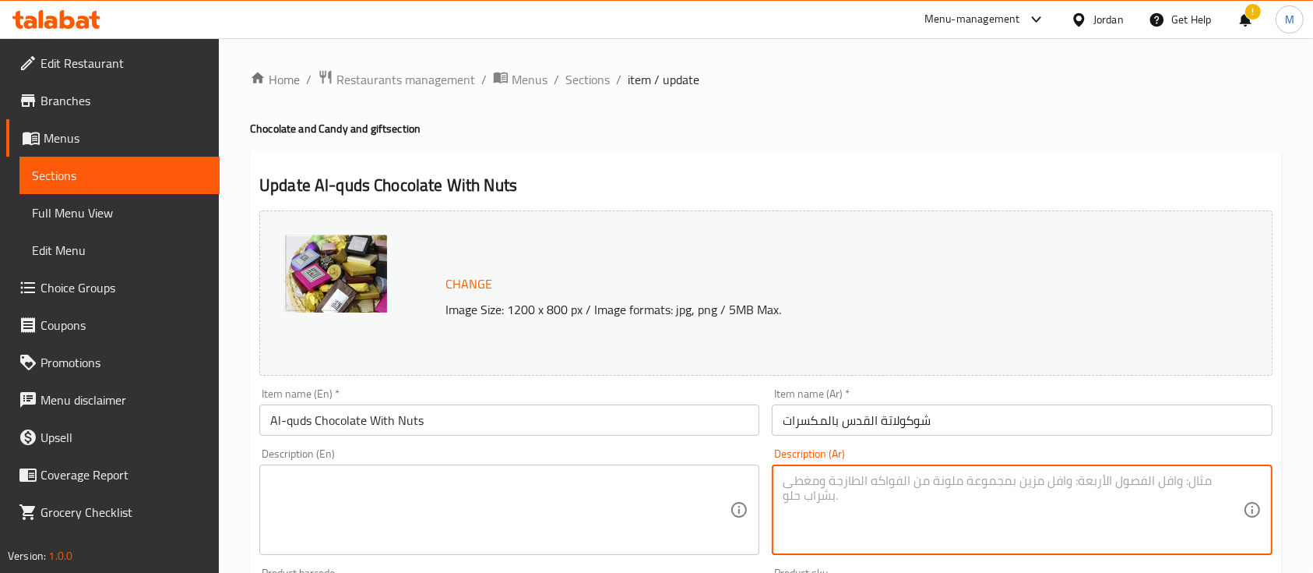
click at [882, 492] on textarea at bounding box center [1013, 510] width 460 height 74
paste textarea "شوكولاتة فاخرة محشوة بالمكسرات المختارة، تجمع بين الطعم الغني للشوكولاتة والقرم…"
type textarea "شوكولاتة فاخرة محشوة بالمكسرات المختارة، تجمع بين الطعم الغني للشوكولاتة والقرم…"
click at [534, 483] on textarea at bounding box center [500, 510] width 460 height 74
paste textarea "Premium chocolate filled with selected nuts, combining rich chocolate flavor wi…"
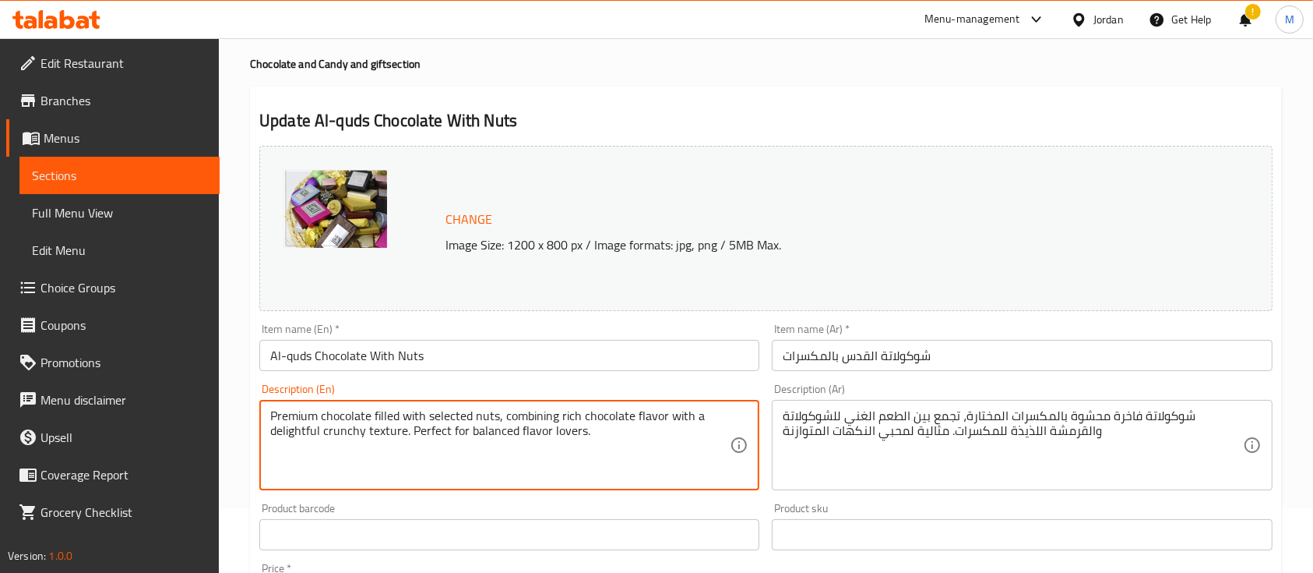
scroll to position [104, 0]
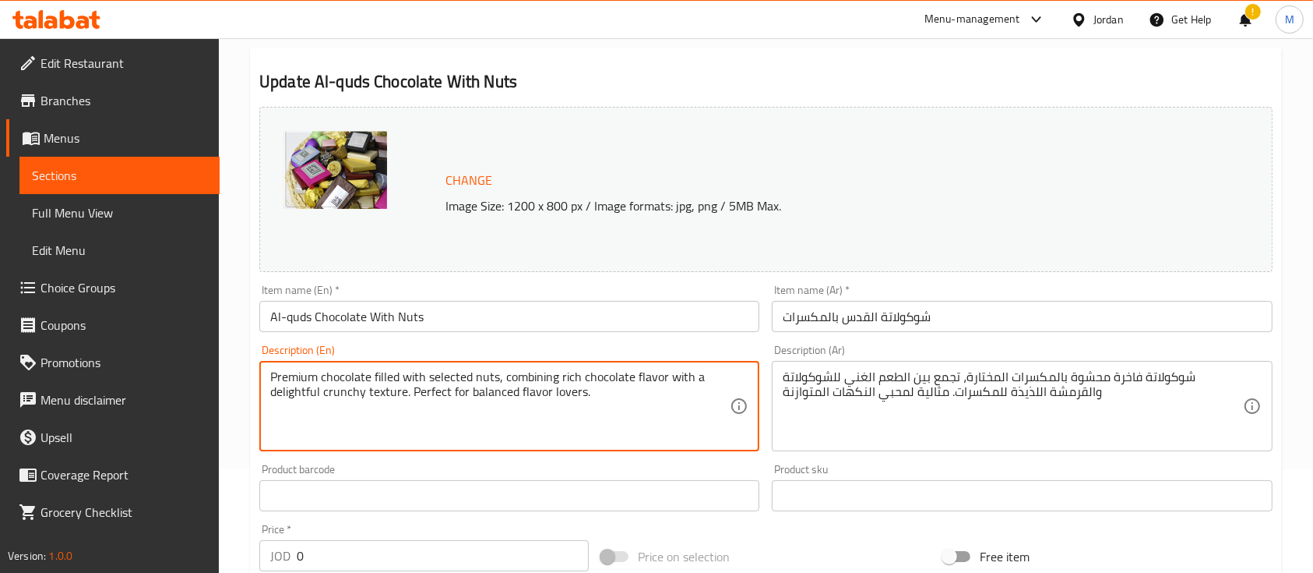
type textarea "Premium chocolate filled with selected nuts, combining rich chocolate flavor wi…"
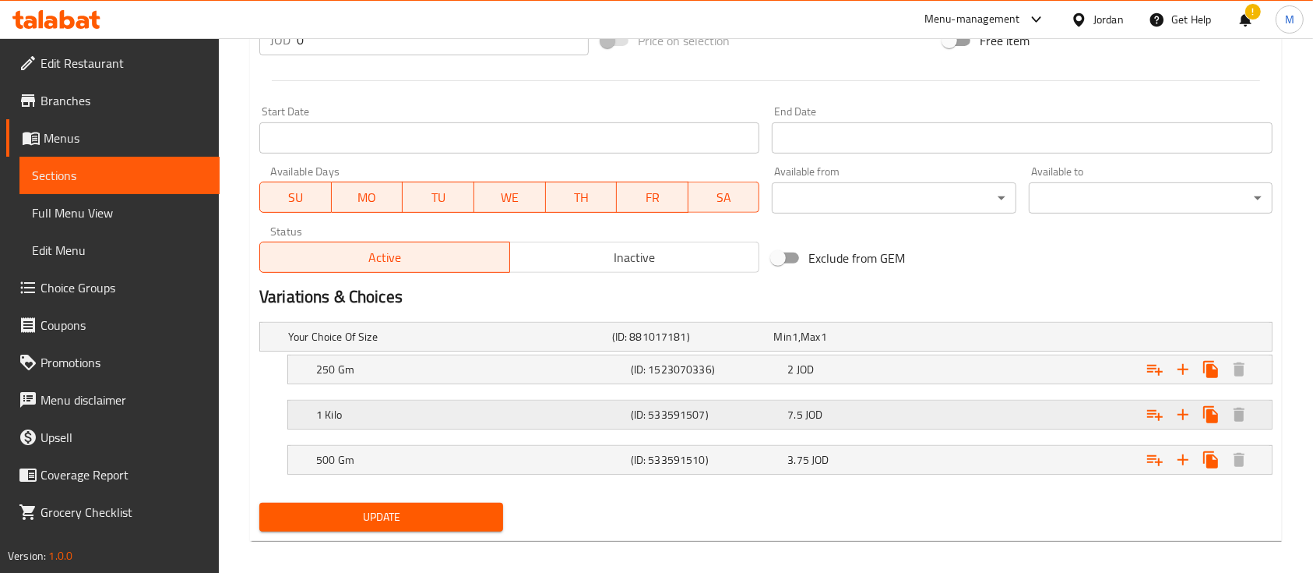
scroll to position [623, 0]
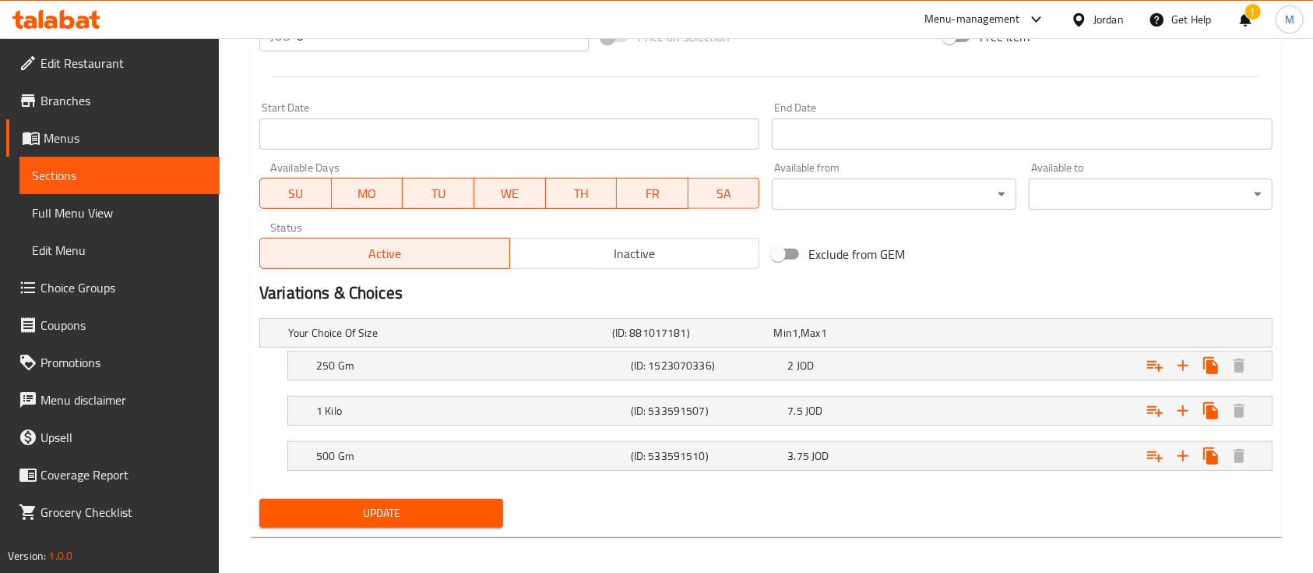
click at [439, 509] on span "Update" at bounding box center [381, 512] width 219 height 19
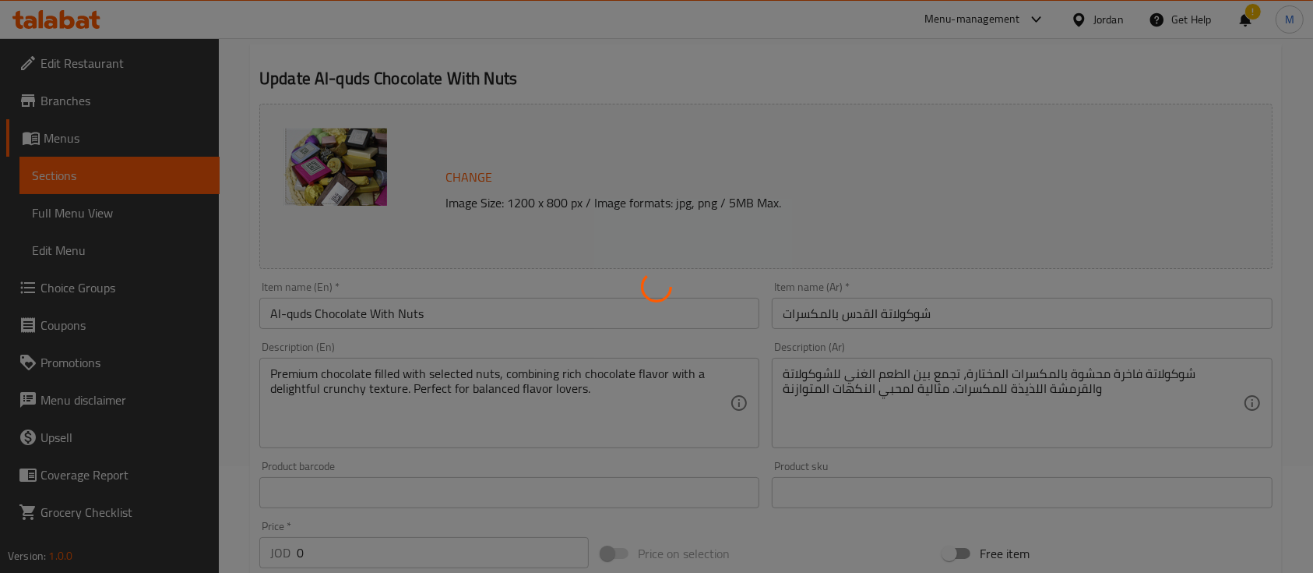
scroll to position [0, 0]
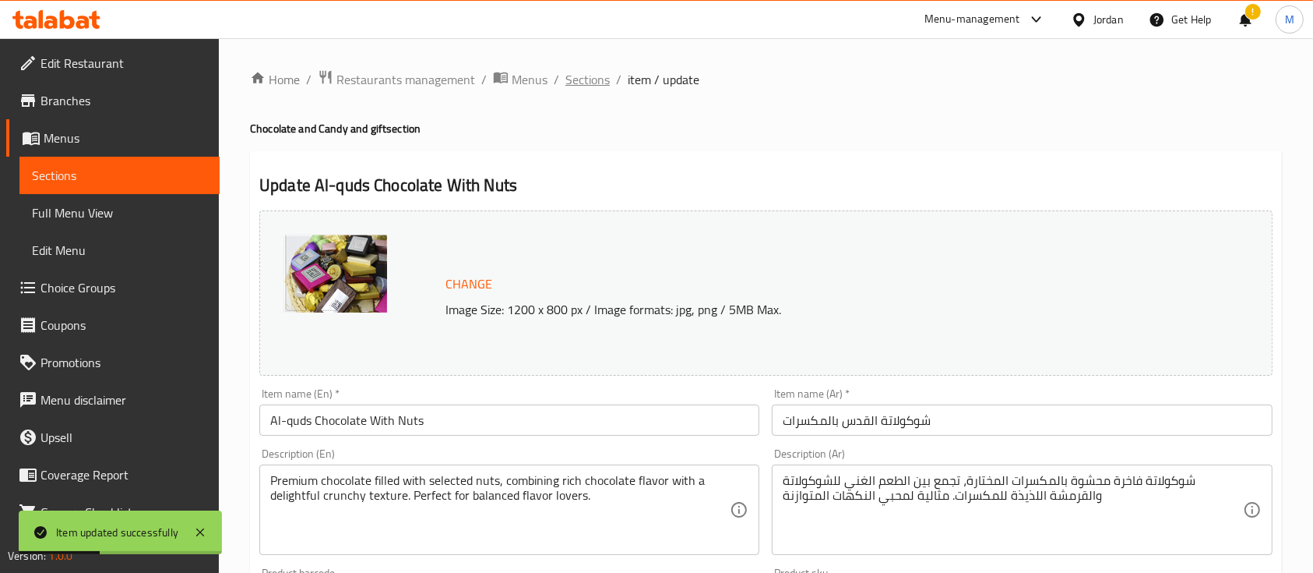
click at [583, 78] on span "Sections" at bounding box center [588, 79] width 44 height 19
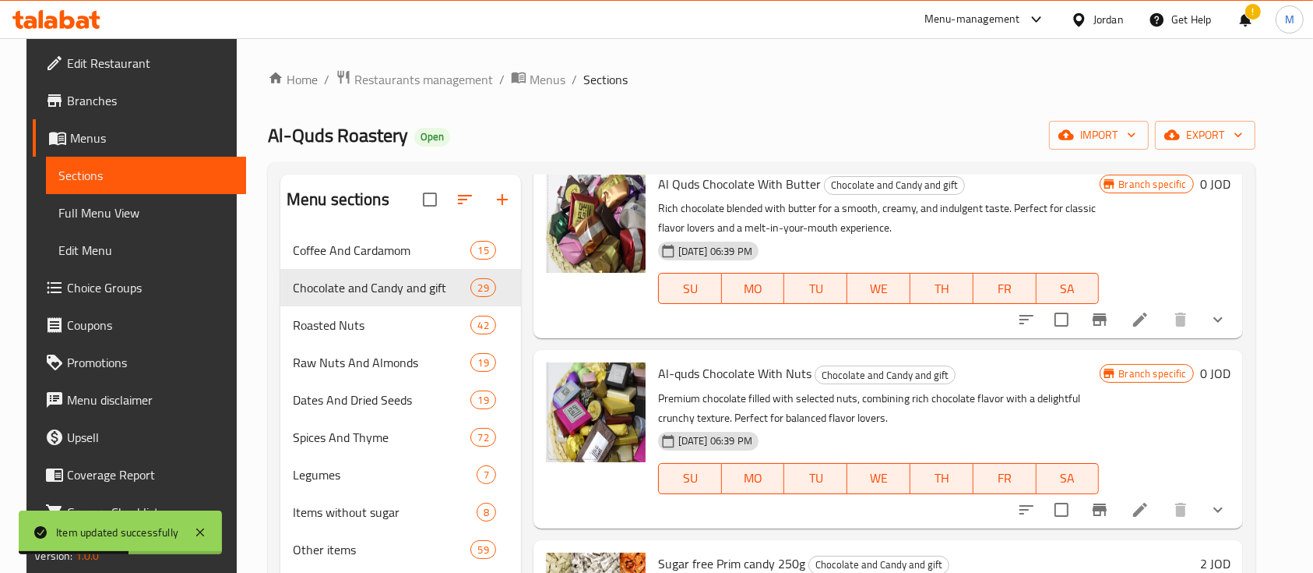
scroll to position [104, 0]
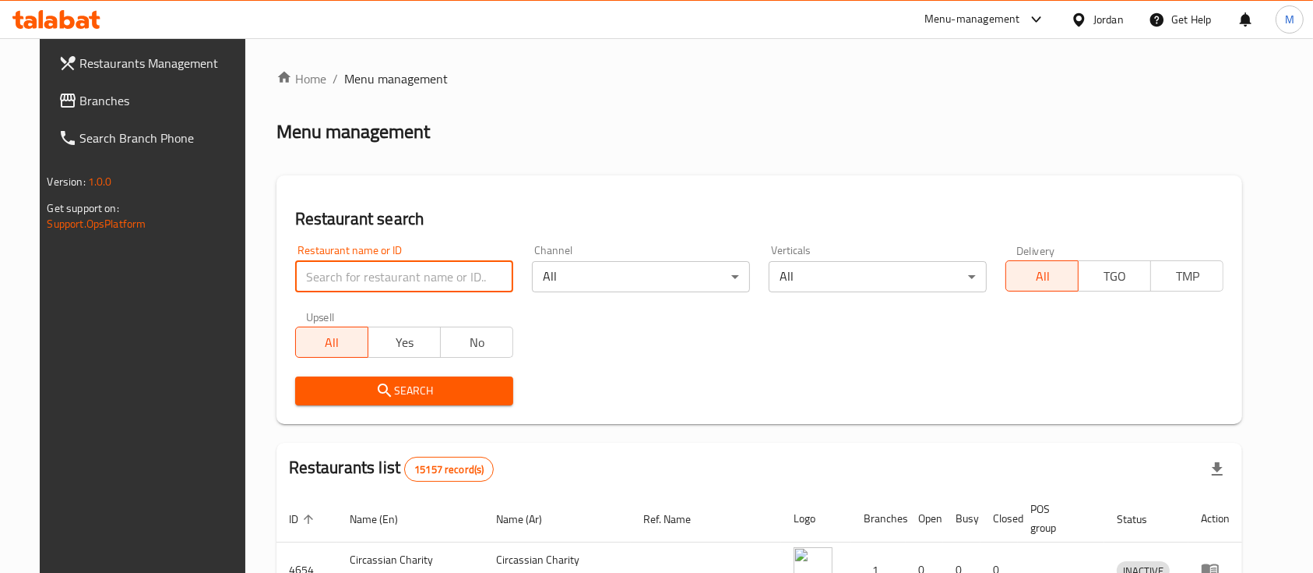
click at [361, 289] on input "search" at bounding box center [404, 276] width 218 height 31
paste input "661466"
type input "661466"
click button "Search" at bounding box center [404, 390] width 218 height 29
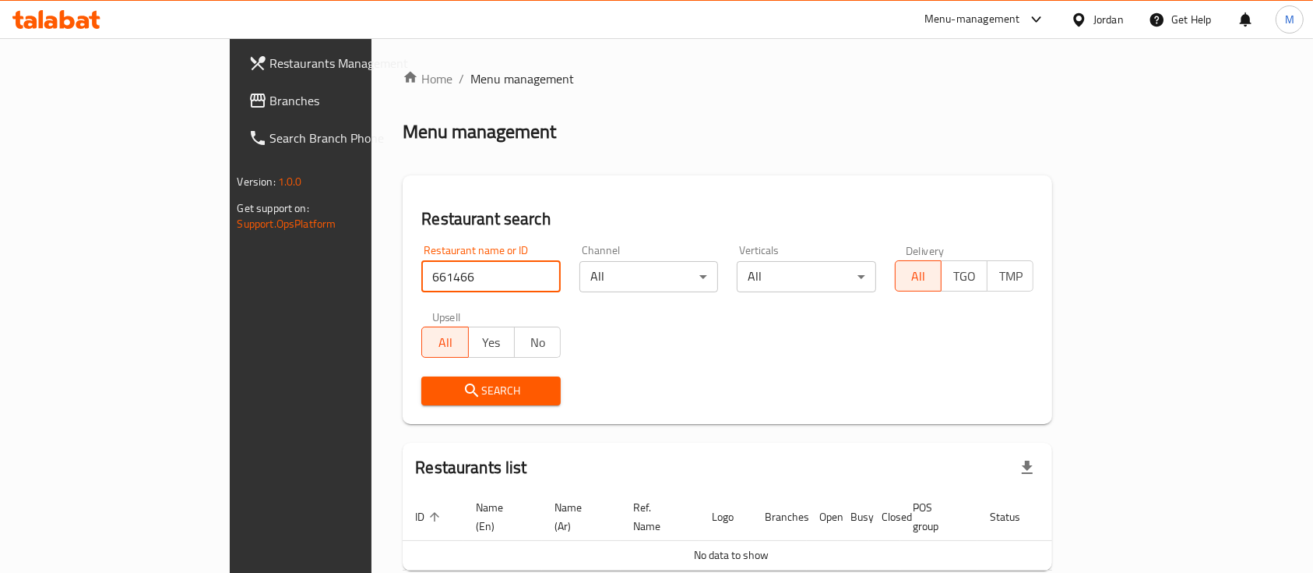
drag, startPoint x: 369, startPoint y: 285, endPoint x: 254, endPoint y: 280, distance: 115.4
click at [403, 280] on div "Restaurant search Restaurant name or ID 661466 Restaurant name or ID Channel Al…" at bounding box center [728, 299] width 650 height 248
click button "Search" at bounding box center [490, 390] width 139 height 29
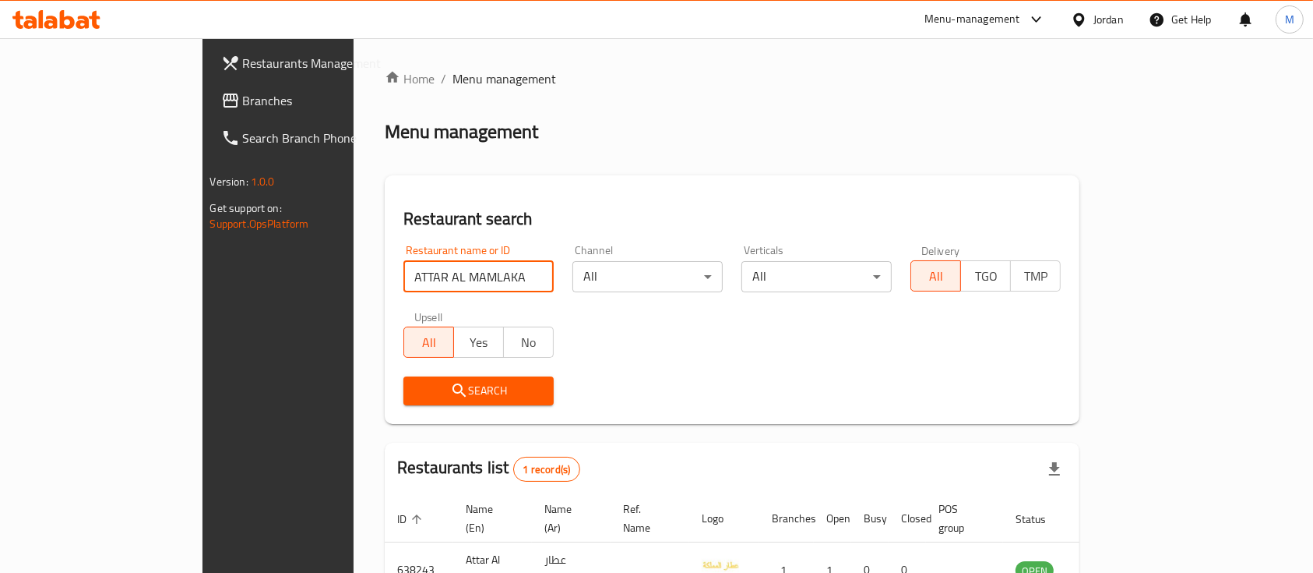
scroll to position [91, 0]
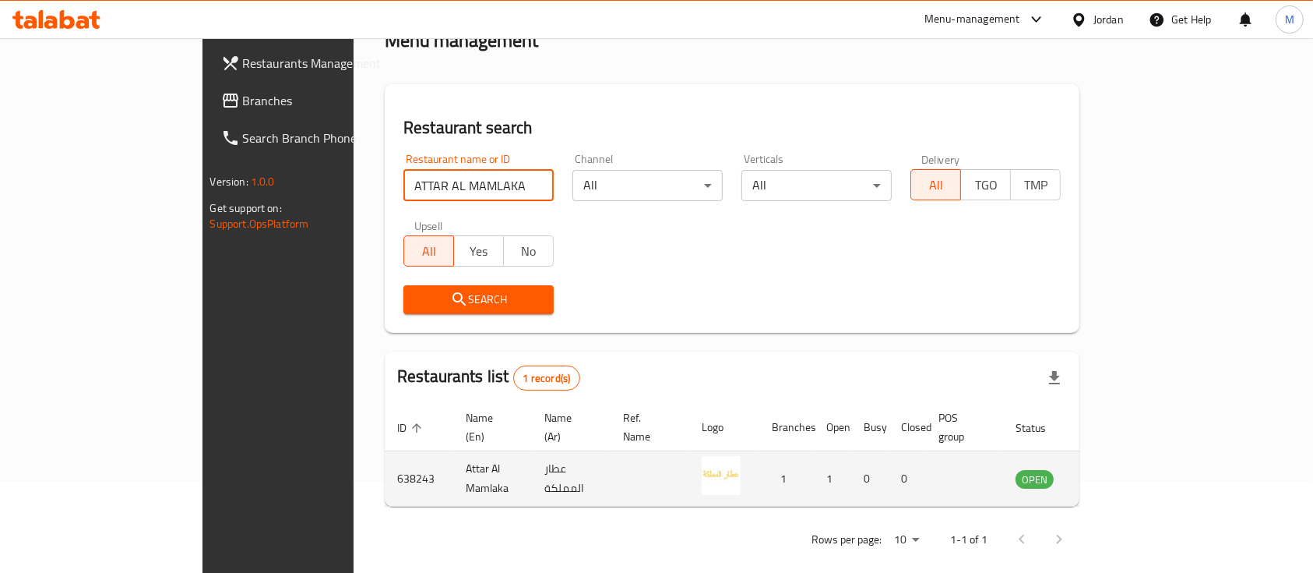
click at [385, 456] on td "638243" at bounding box center [419, 478] width 69 height 55
copy td "638243"
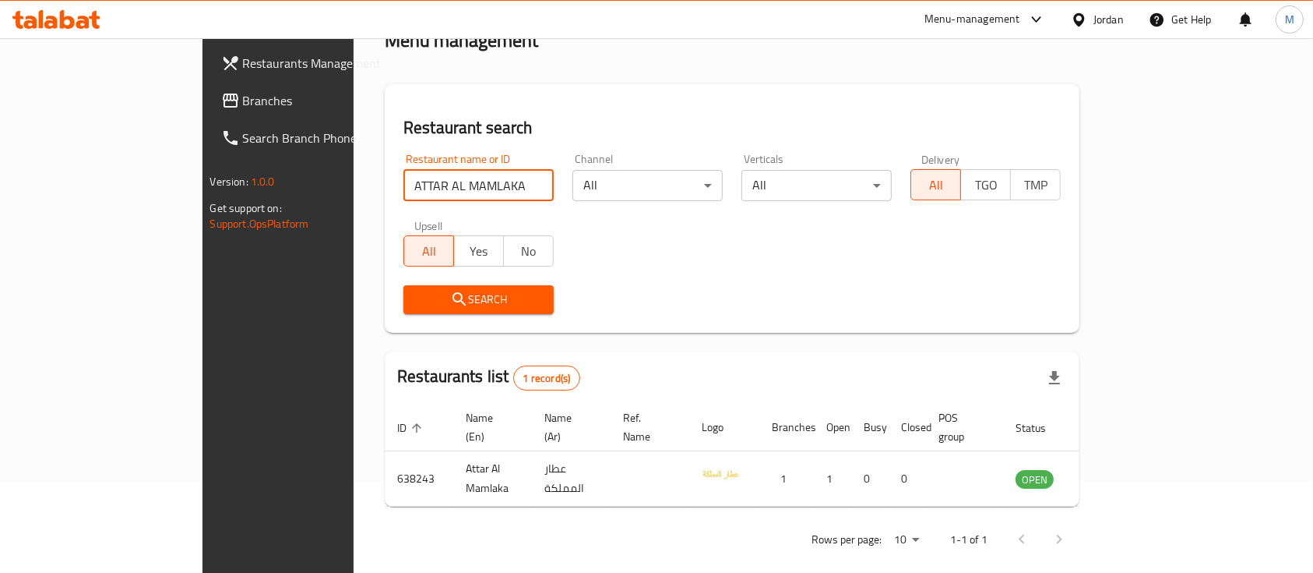
drag, startPoint x: 424, startPoint y: 171, endPoint x: 280, endPoint y: 181, distance: 143.6
click at [403, 181] on input "ATTAR AL MAMLAKA" at bounding box center [478, 185] width 150 height 31
paste input "kabatilo abu khaldoun,tla' ali"
click button "Search" at bounding box center [478, 299] width 150 height 29
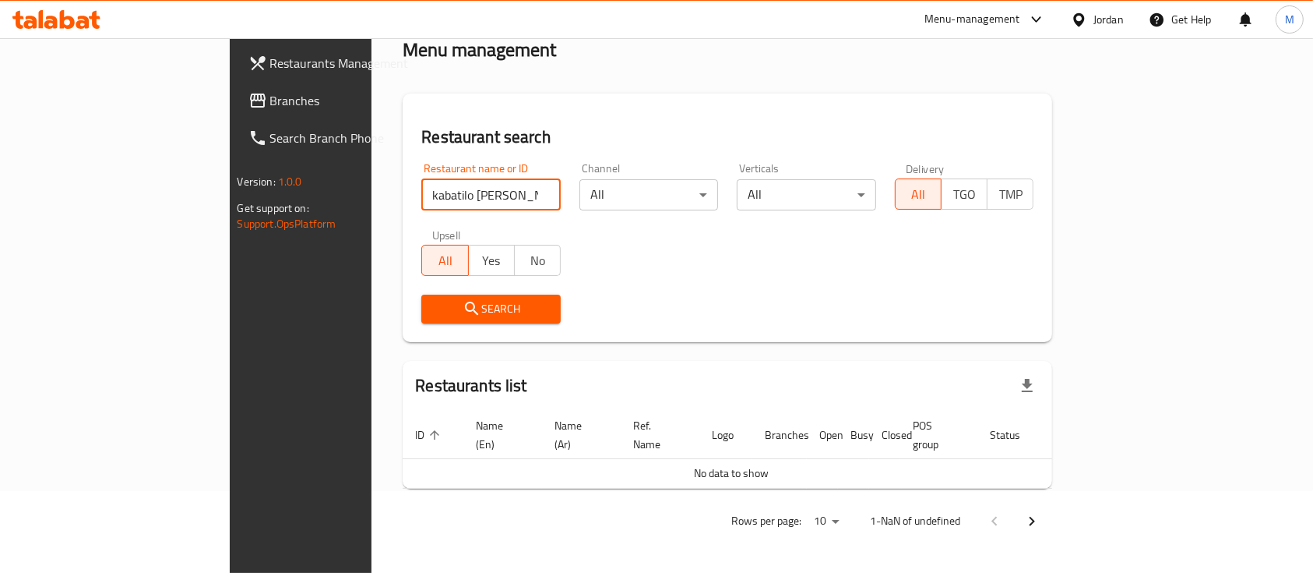
scroll to position [63, 0]
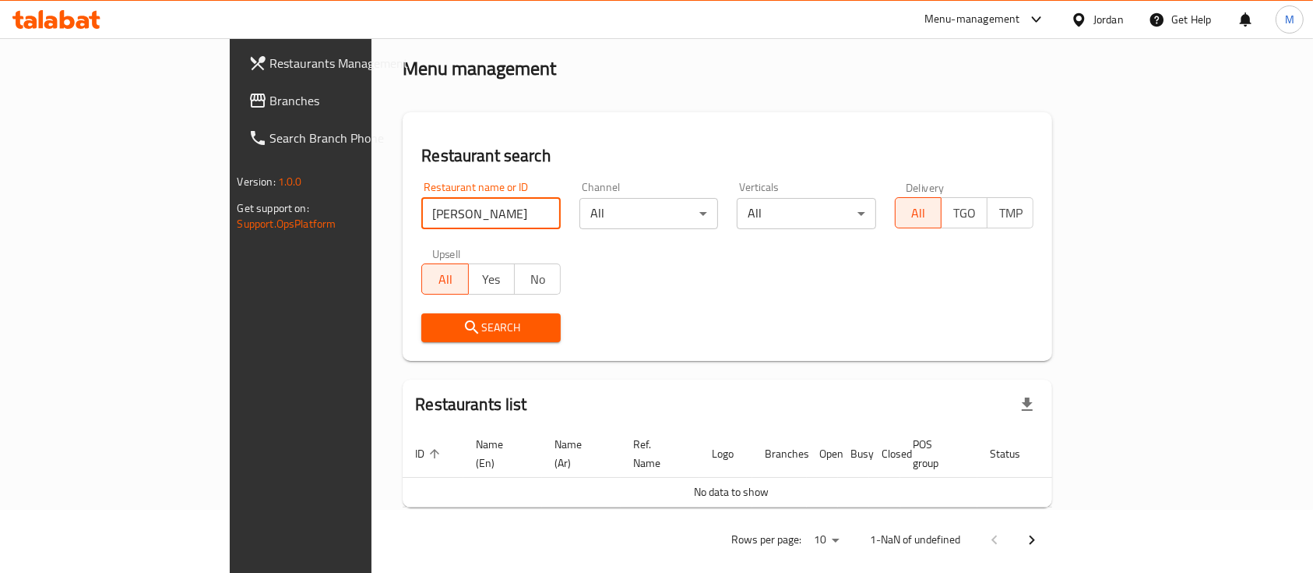
click button "Search" at bounding box center [490, 327] width 139 height 29
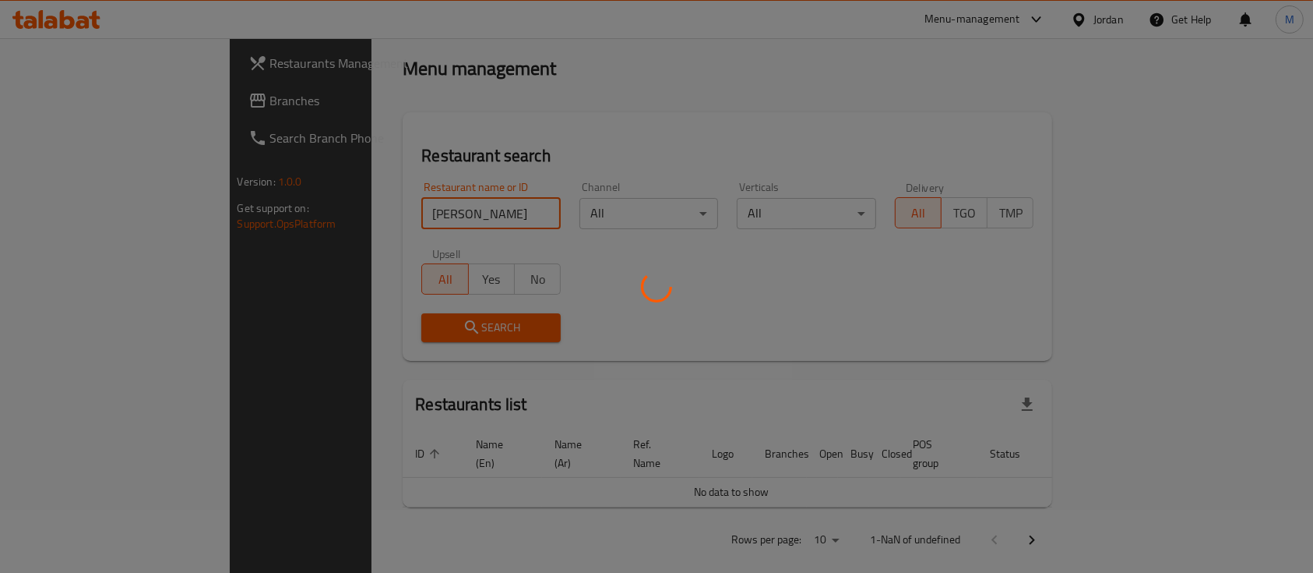
scroll to position [91, 0]
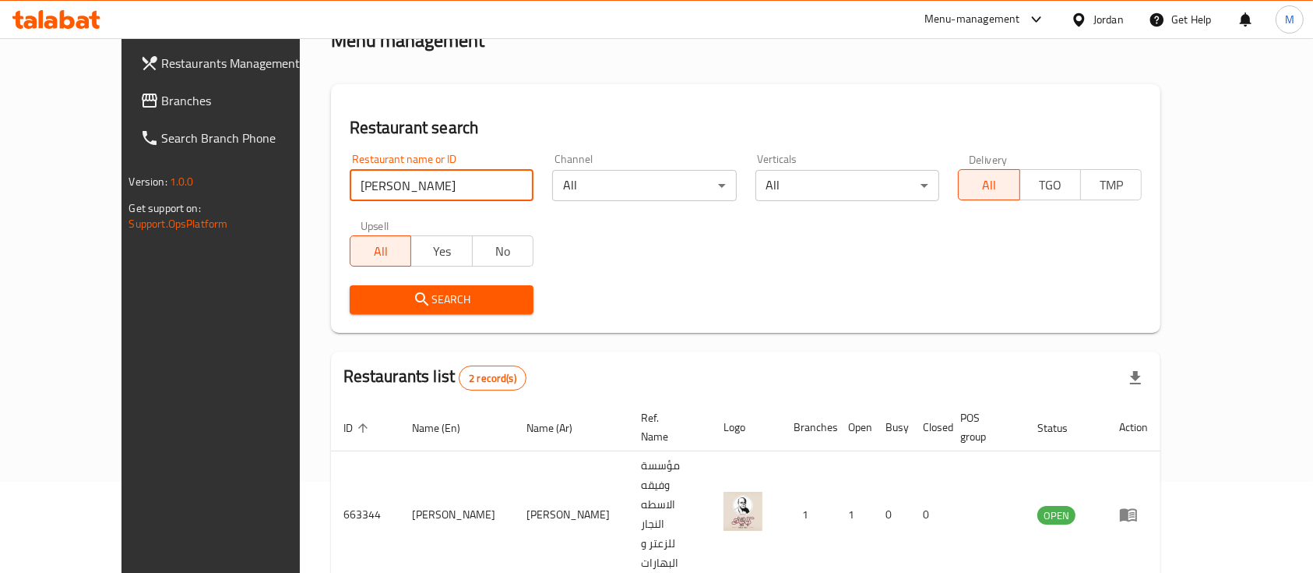
drag, startPoint x: 370, startPoint y: 189, endPoint x: 237, endPoint y: 182, distance: 133.3
click at [300, 184] on div "Home / Menu management Menu management Restaurant search Restaurant name or ID …" at bounding box center [746, 368] width 893 height 842
paste input "Dukkan Izhiman, Khalda"
type input "Dukkan Izhiman"
click button "Search" at bounding box center [442, 299] width 184 height 29
